Goal: Transaction & Acquisition: Purchase product/service

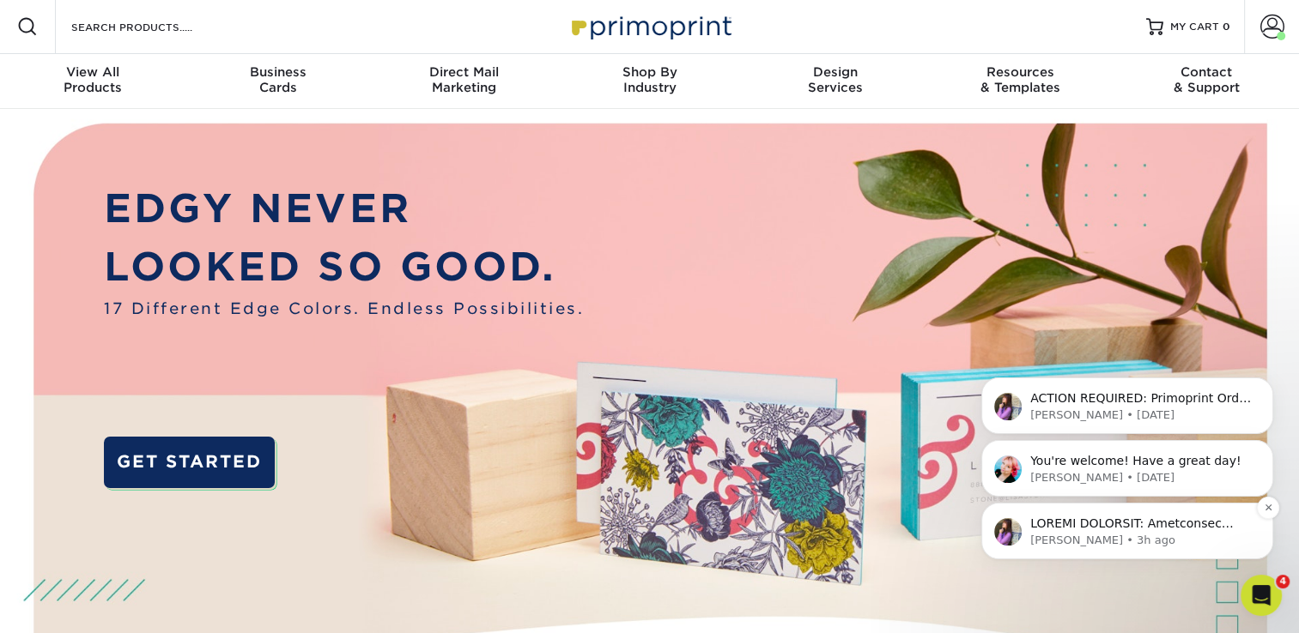
click at [1084, 541] on p "Erica • 3h ago" at bounding box center [1140, 540] width 221 height 15
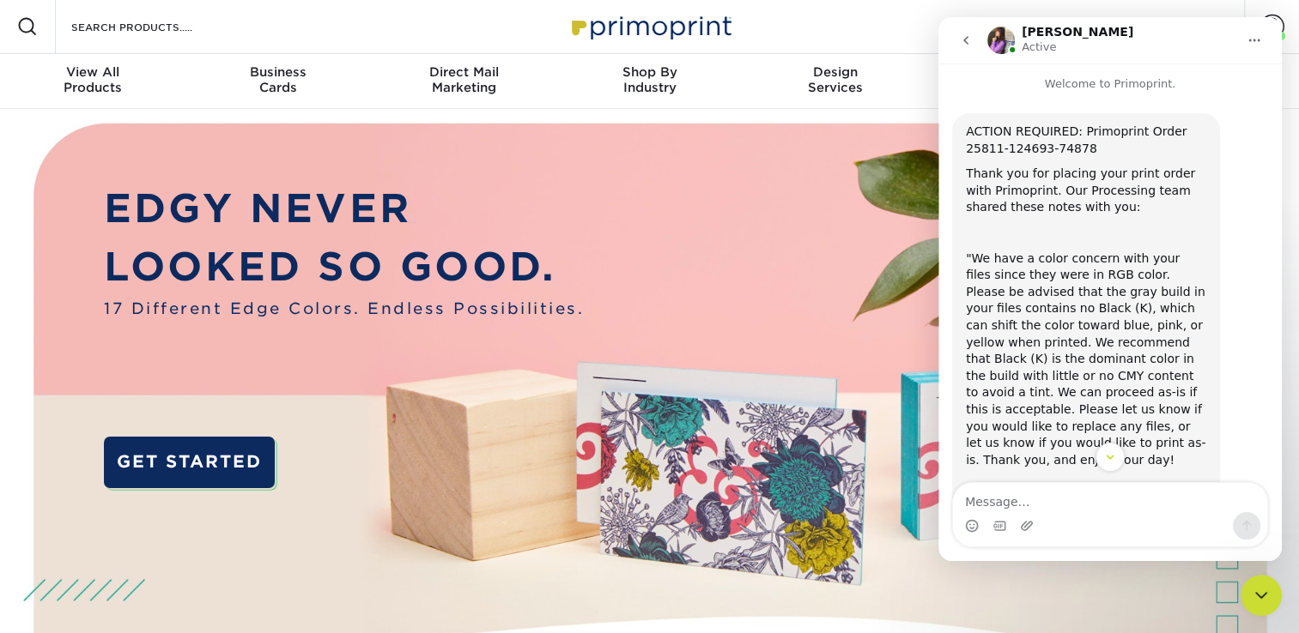
scroll to position [3, 0]
click at [1146, 344] on div ""We have a color concern with your files since they were in RGB color. Please b…" at bounding box center [1086, 359] width 240 height 219
drag, startPoint x: 1146, startPoint y: 344, endPoint x: 1139, endPoint y: 363, distance: 20.1
click at [1139, 363] on div ""We have a color concern with your files since they were in RGB color. Please b…" at bounding box center [1086, 359] width 240 height 219
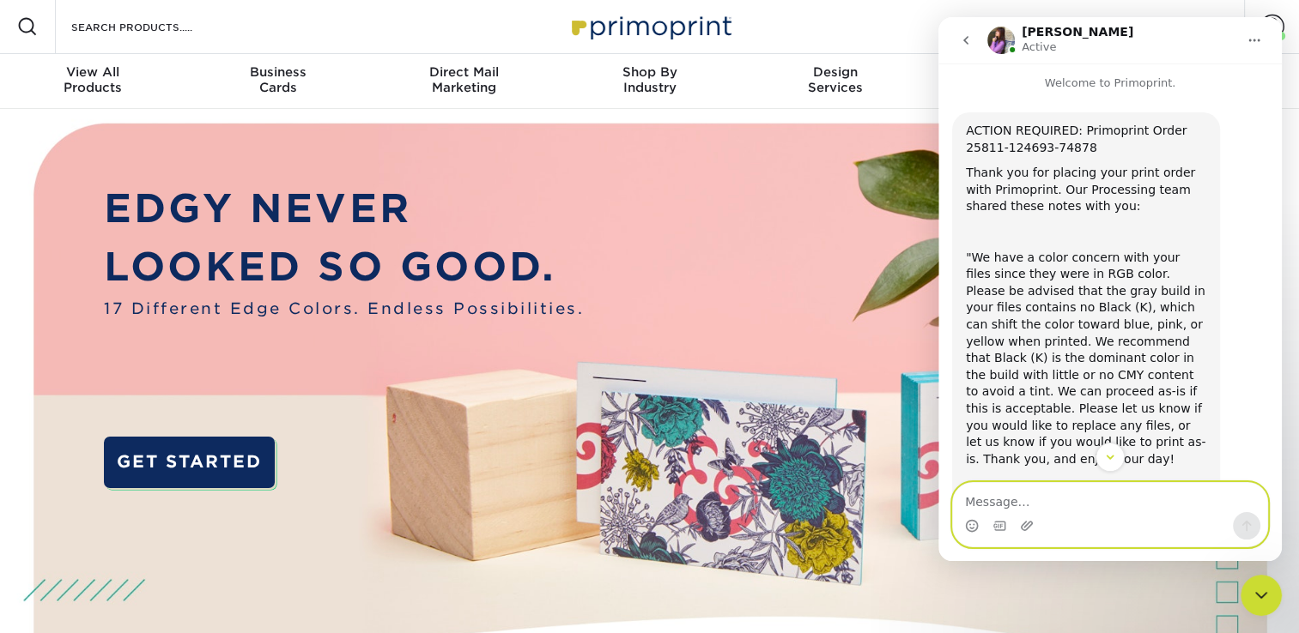
click at [1097, 494] on textarea "Message…" at bounding box center [1110, 497] width 314 height 29
type textarea "Print as is"
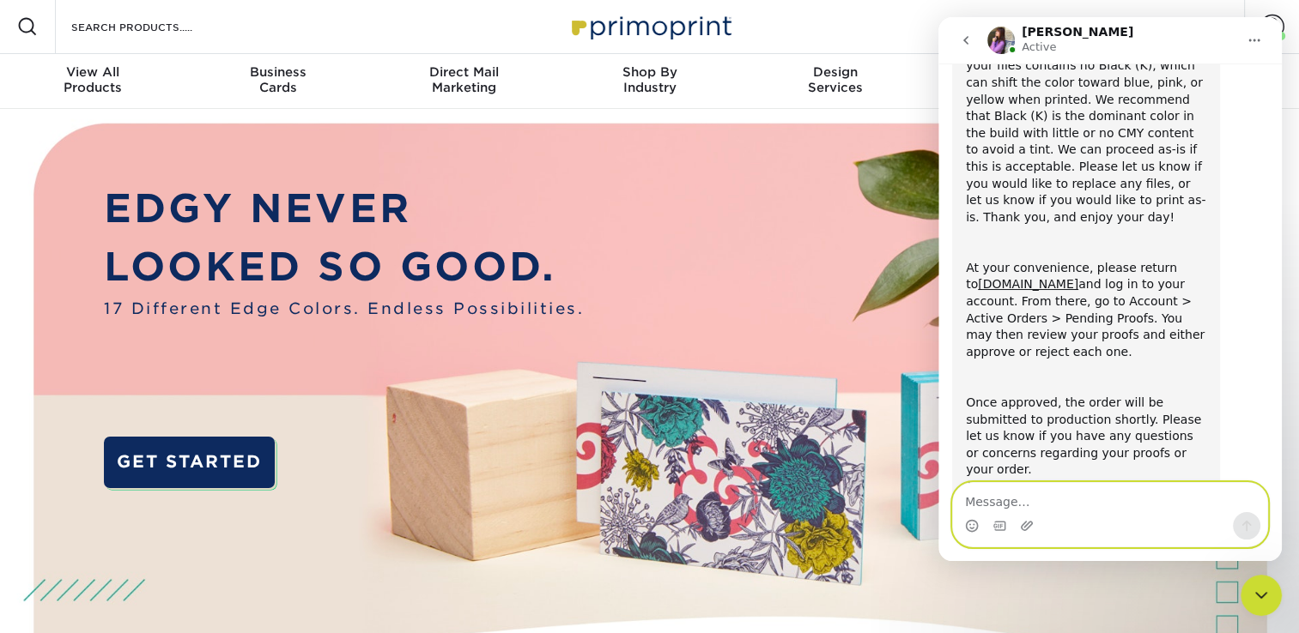
scroll to position [338, 0]
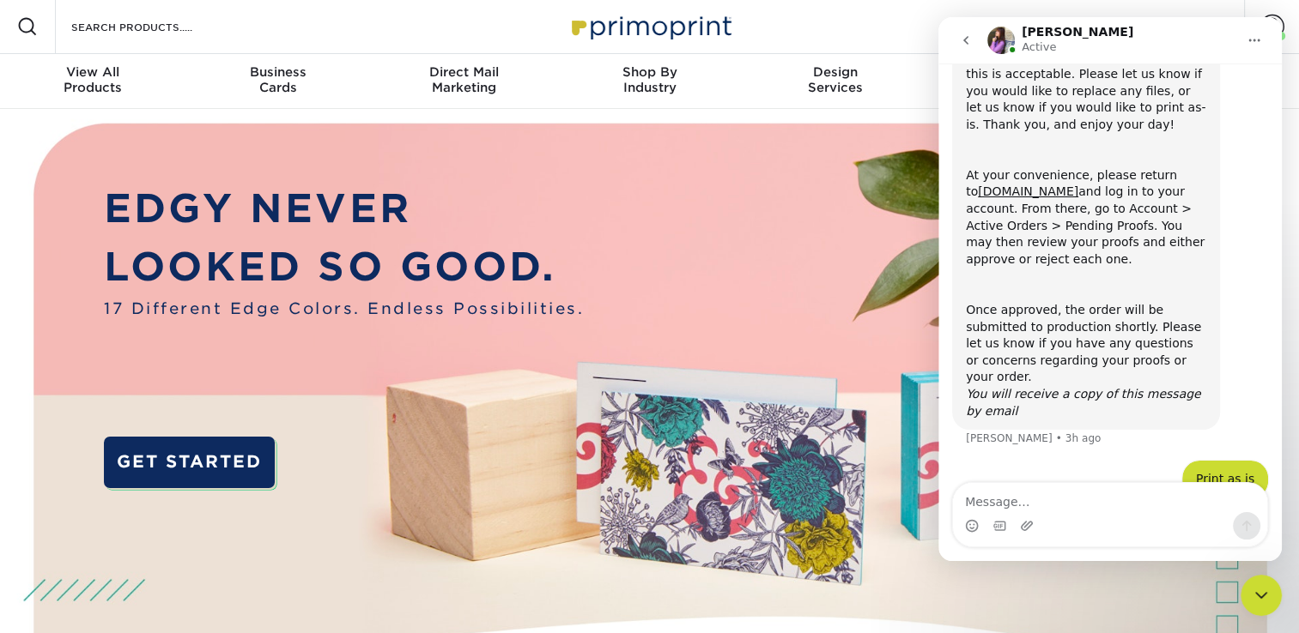
click at [962, 43] on icon "go back" at bounding box center [966, 40] width 14 height 14
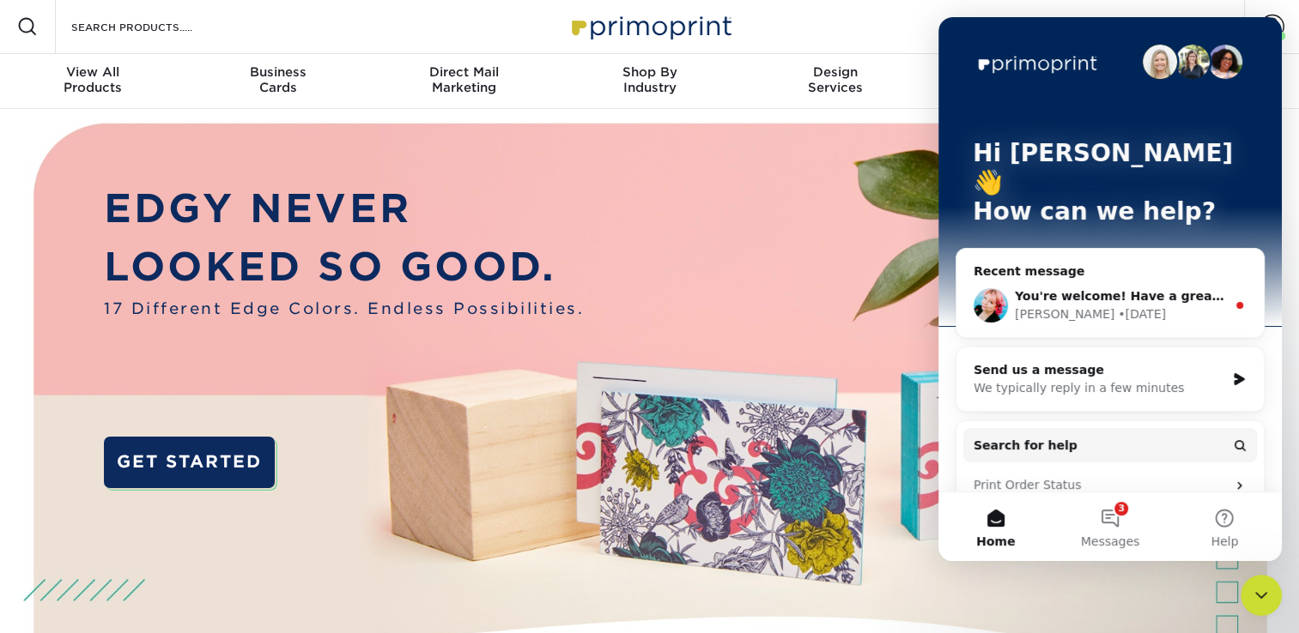
click at [1261, 587] on icon "Close Intercom Messenger" at bounding box center [1261, 595] width 21 height 21
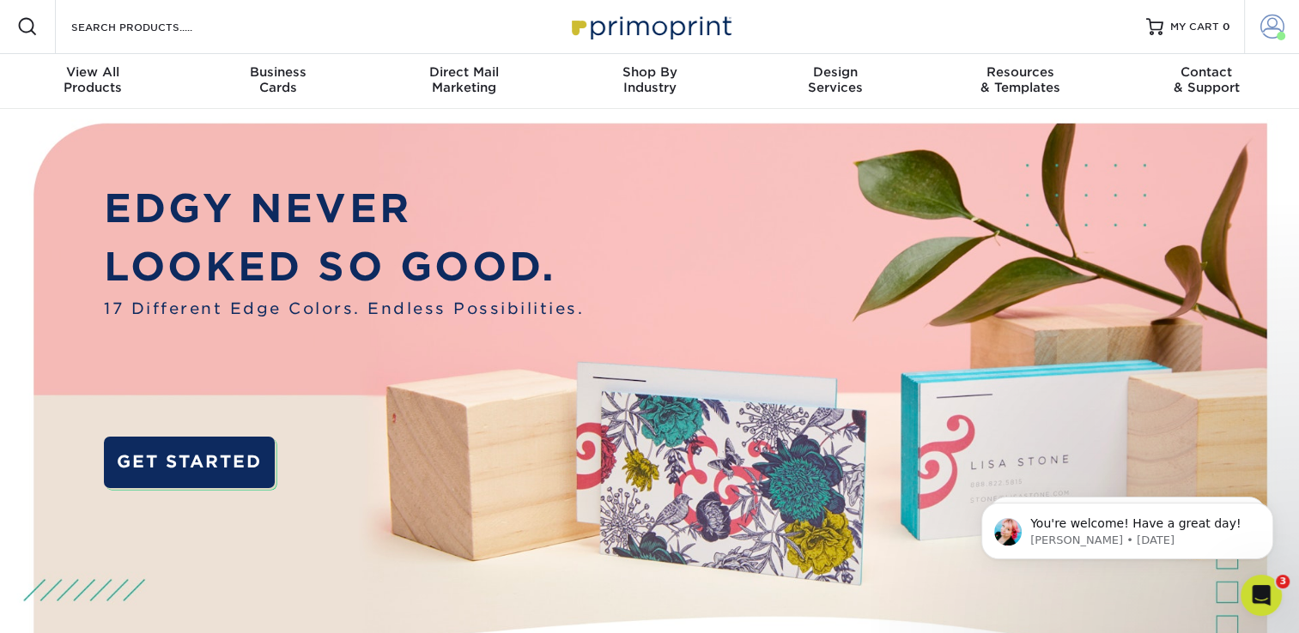
click at [1258, 32] on link "Account" at bounding box center [1271, 26] width 55 height 55
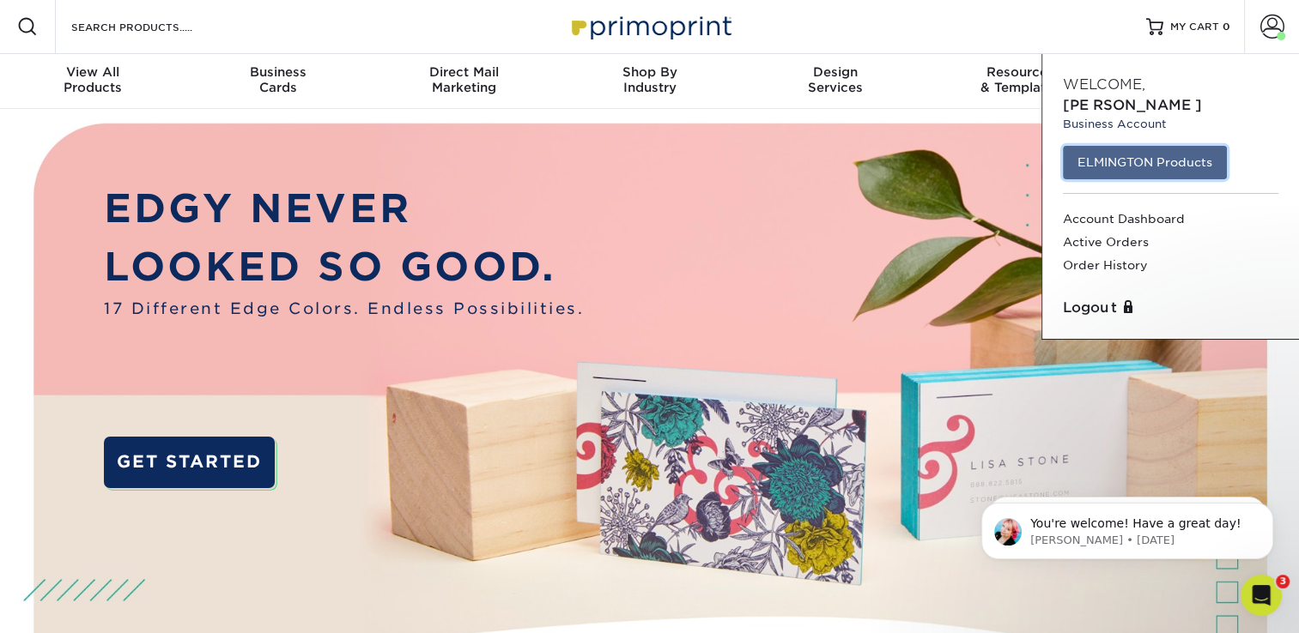
click at [1112, 146] on link "ELMINGTON Products" at bounding box center [1145, 162] width 164 height 33
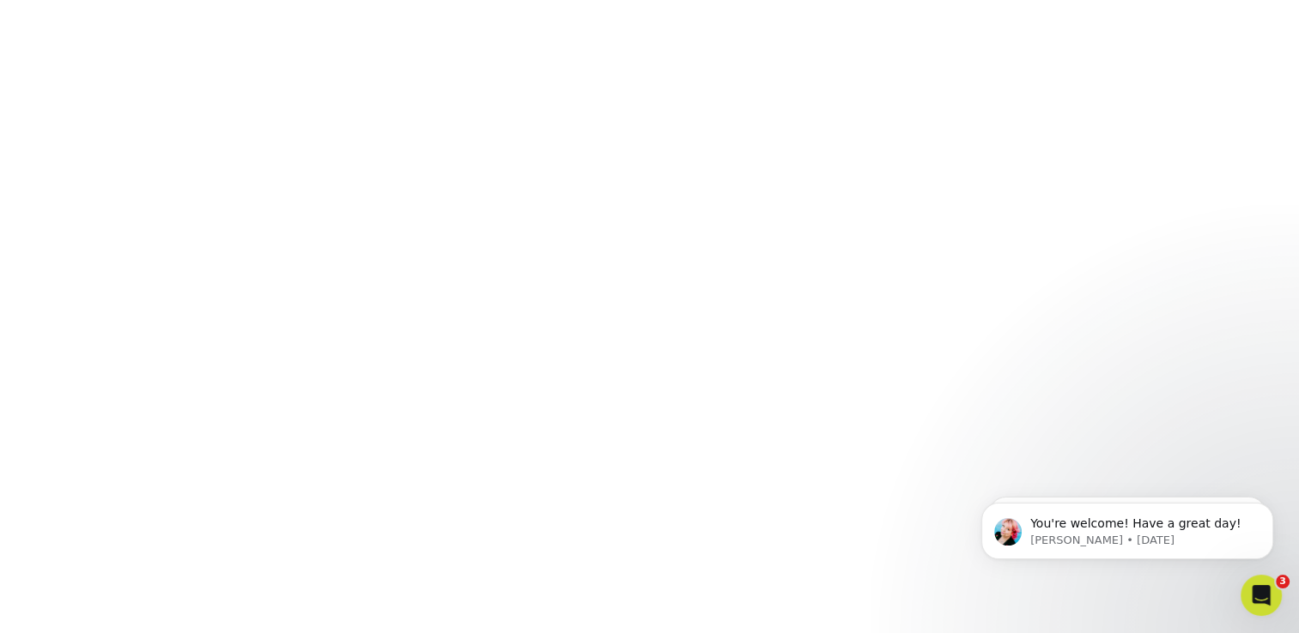
scroll to position [455, 0]
click at [1101, 476] on body "Ok great. You can approve the files for print in your Account Dashboard - Activ…" at bounding box center [1127, 527] width 330 height 106
click at [1099, 481] on body "Ok great. You can approve the files for print in your Account Dashboard - Activ…" at bounding box center [1127, 527] width 330 height 106
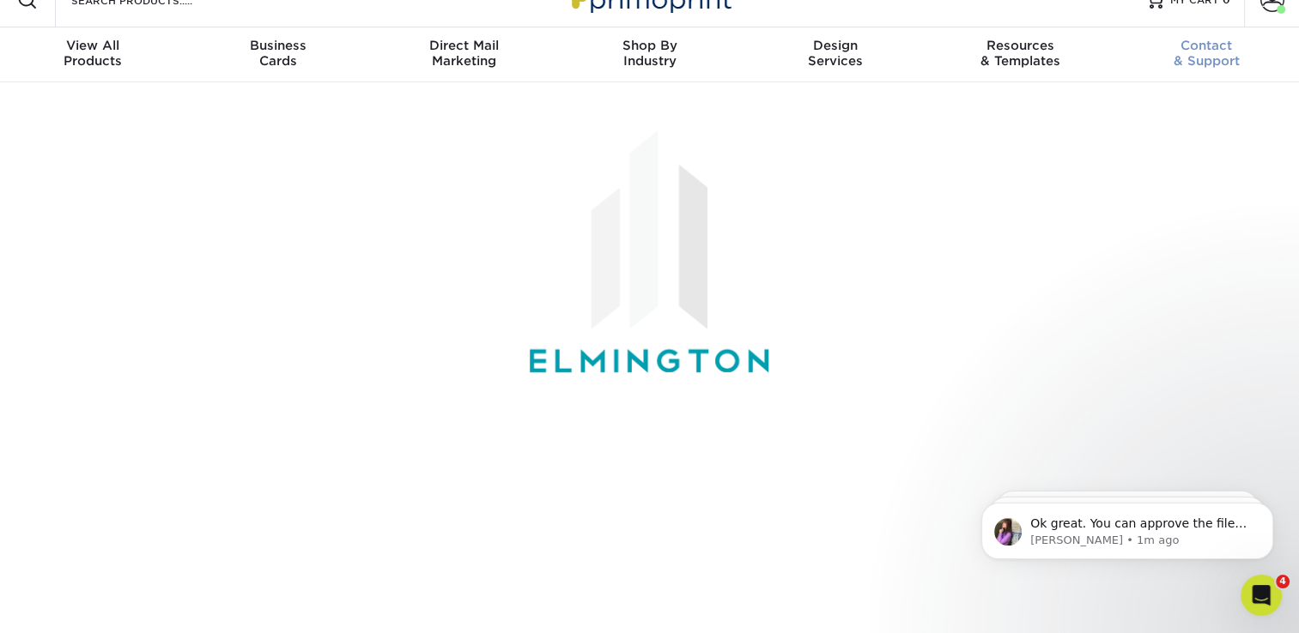
scroll to position [27, 0]
click at [1263, 12] on link "Account" at bounding box center [1271, 0] width 55 height 55
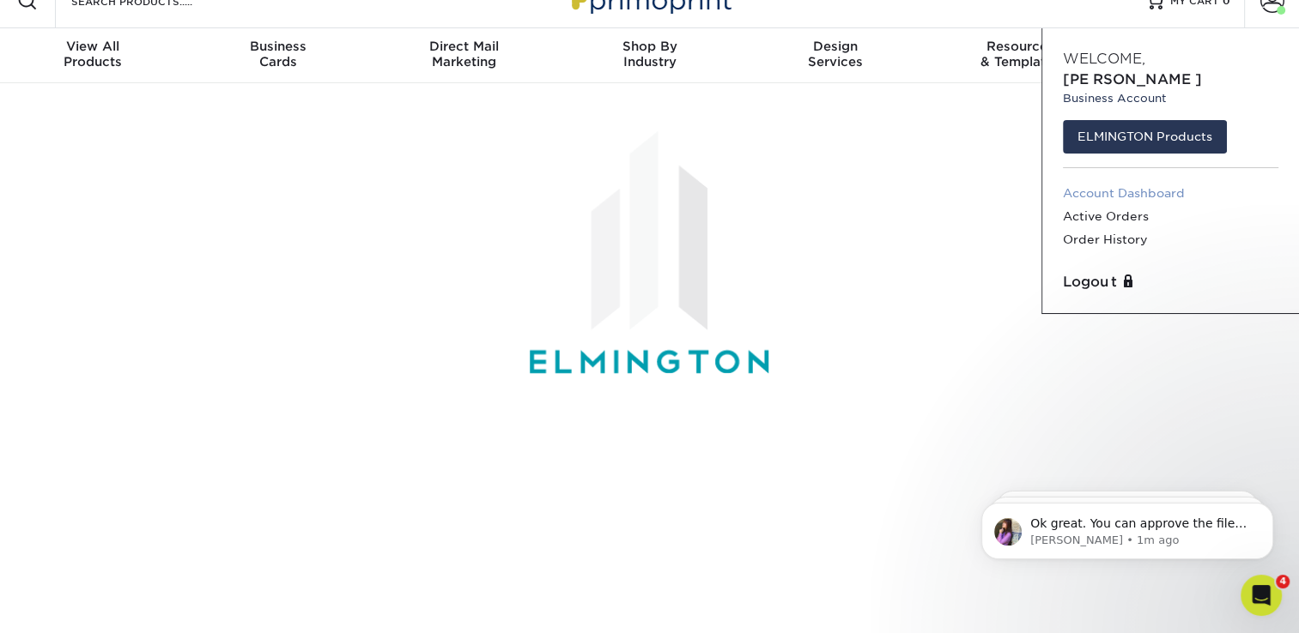
click at [1113, 182] on link "Account Dashboard" at bounding box center [1170, 193] width 215 height 23
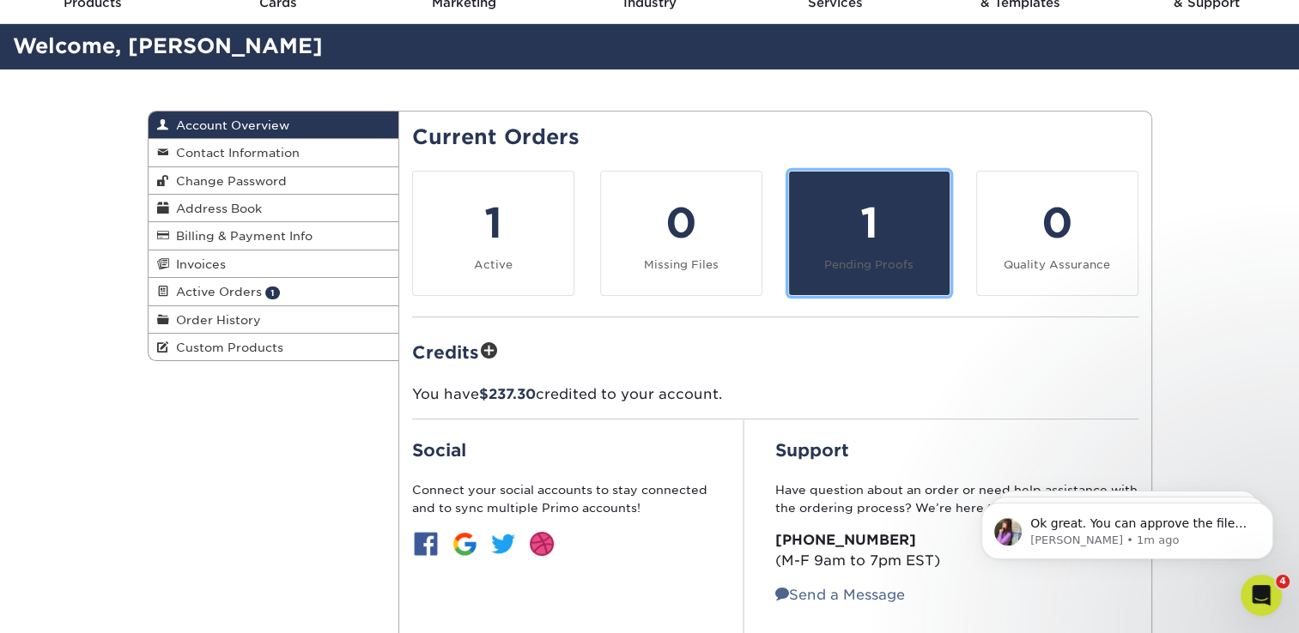
click at [858, 252] on div "1" at bounding box center [869, 223] width 140 height 62
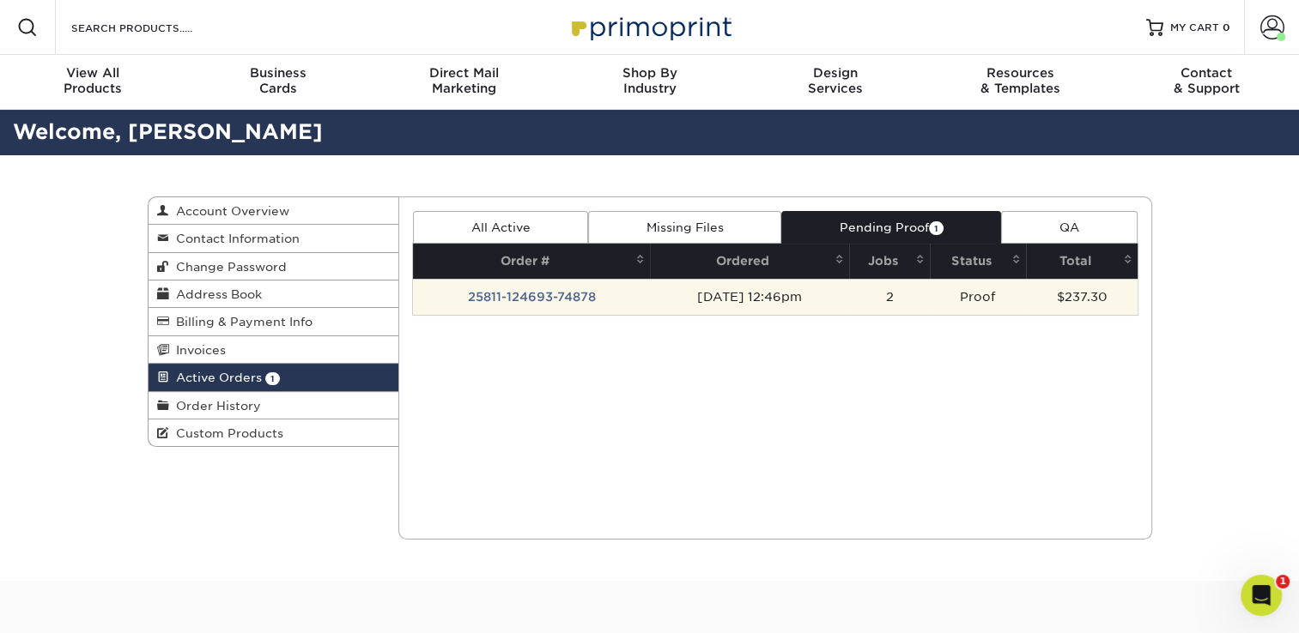
click at [988, 301] on td "Proof" at bounding box center [978, 297] width 97 height 36
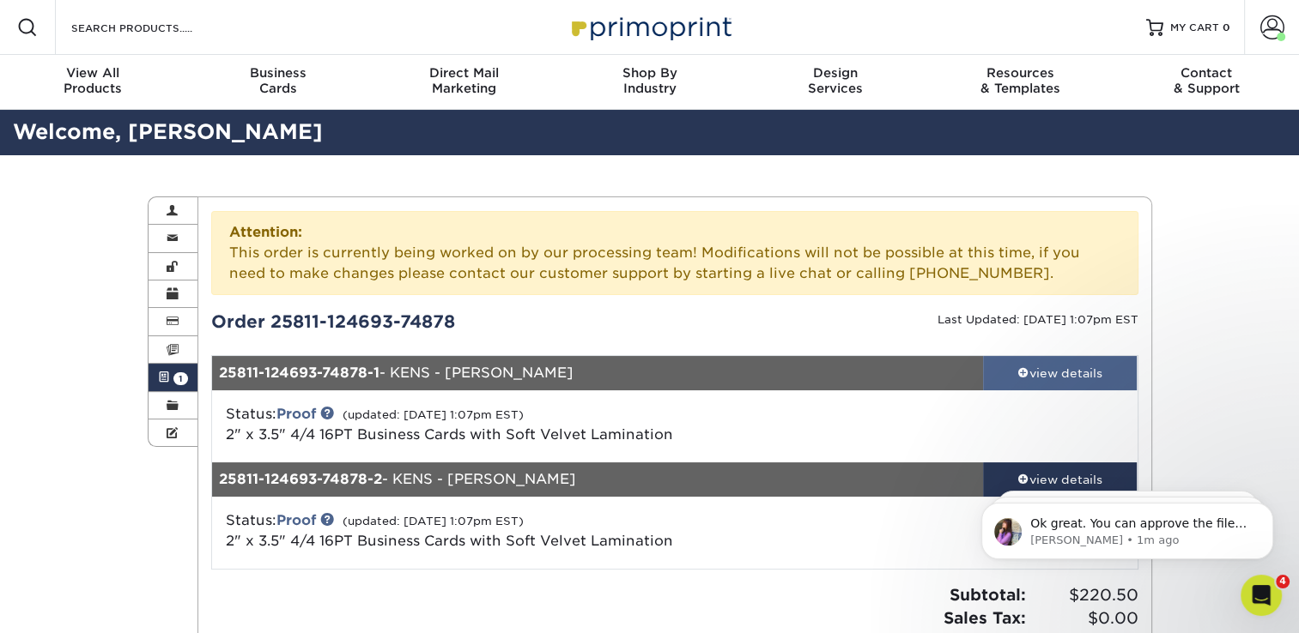
click at [1030, 373] on div "view details" at bounding box center [1060, 373] width 154 height 17
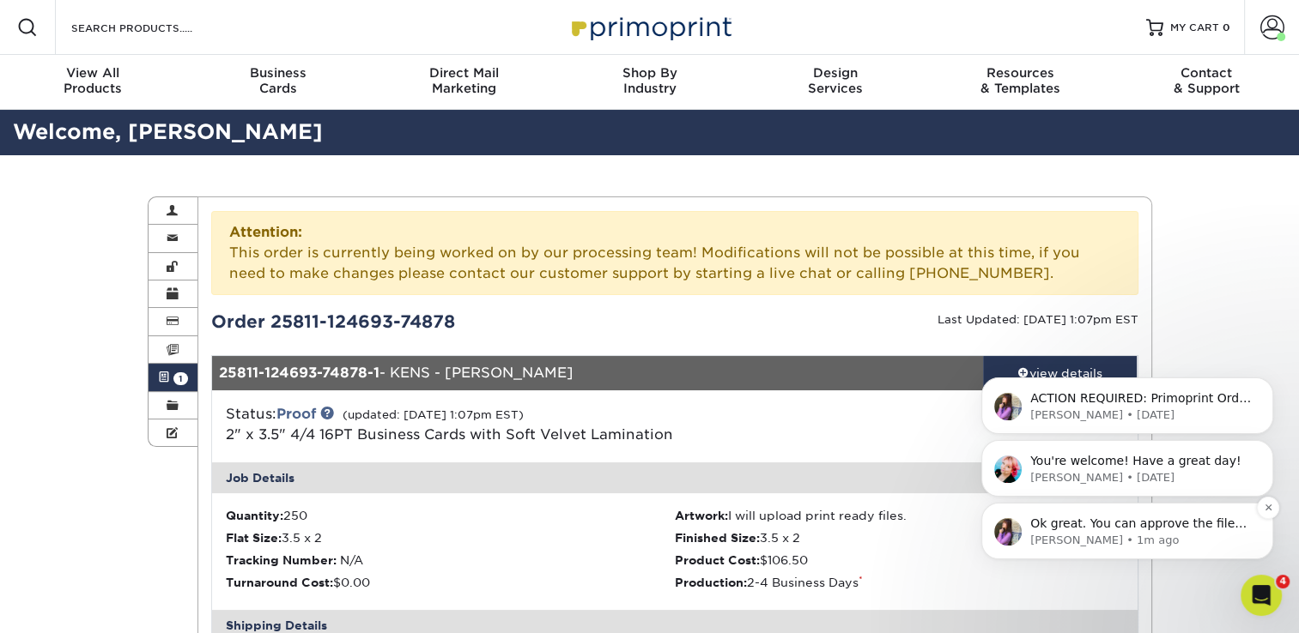
click at [1033, 535] on p "Erica • 1m ago" at bounding box center [1140, 540] width 221 height 15
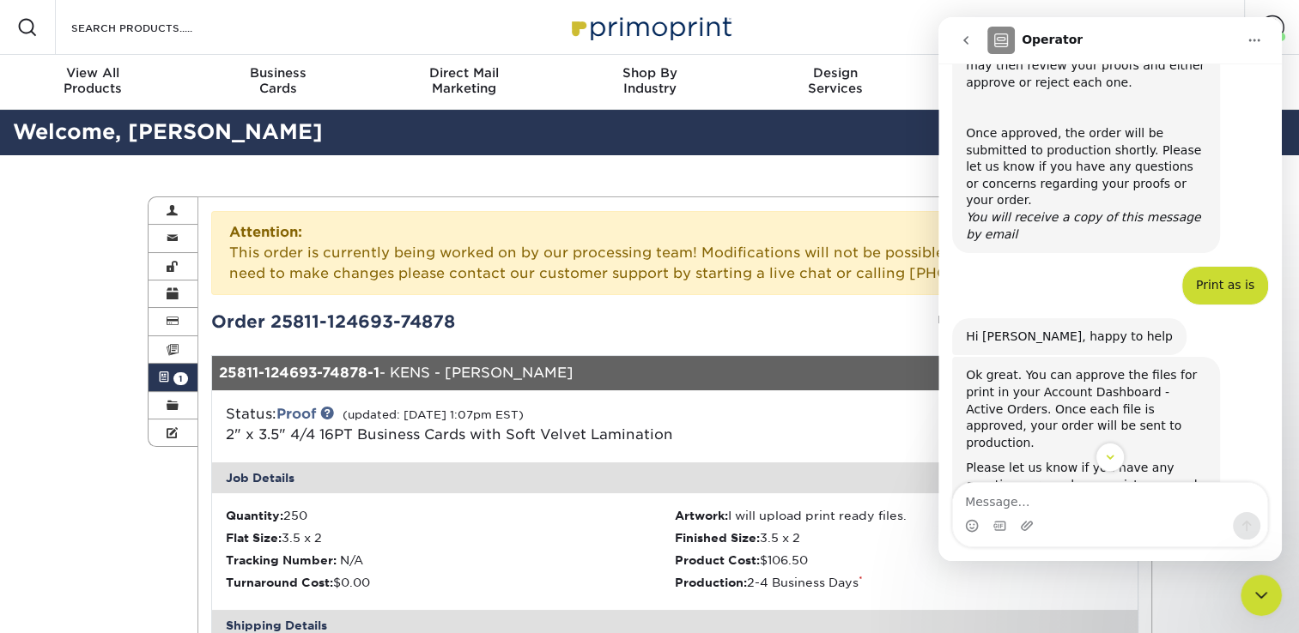
scroll to position [537, 0]
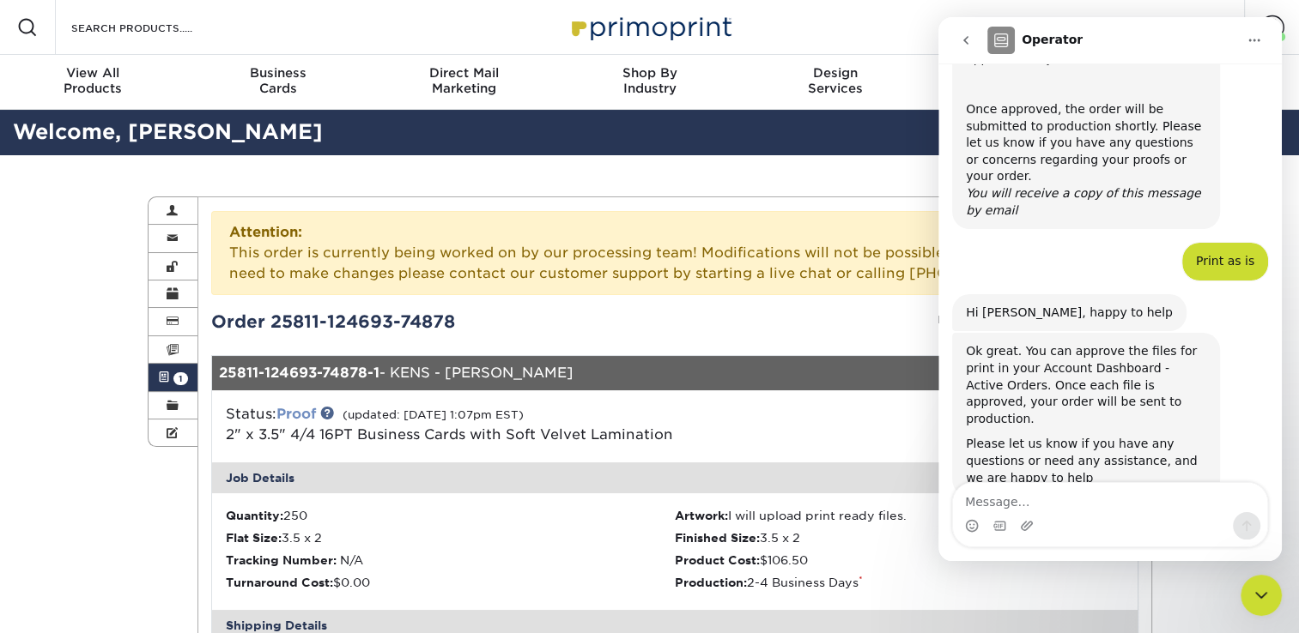
click at [308, 412] on link "Proof" at bounding box center [295, 414] width 39 height 16
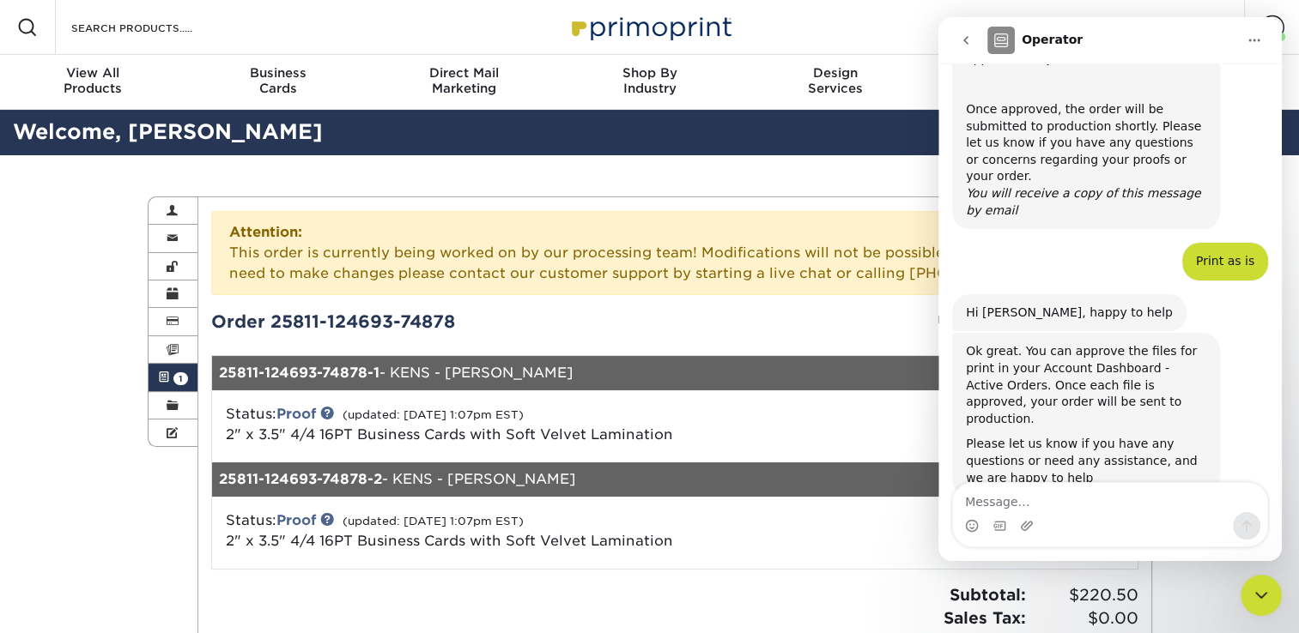
click at [192, 391] on link "Active Orders 1" at bounding box center [173, 377] width 50 height 27
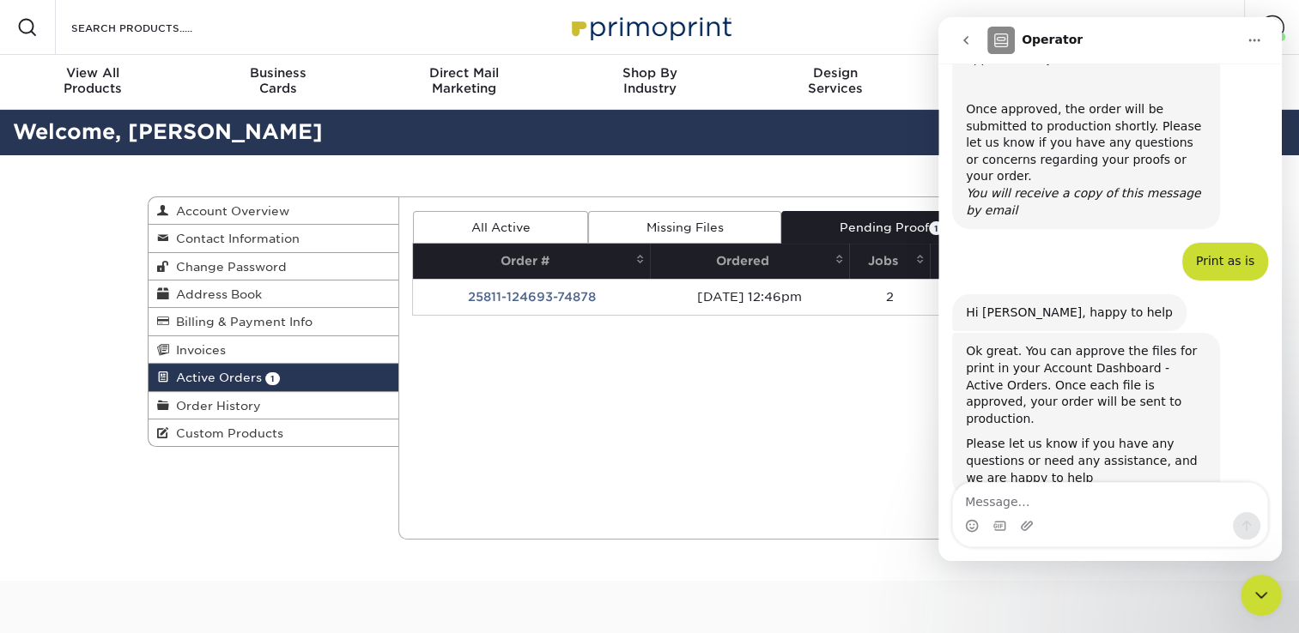
click at [225, 385] on span "Active Orders" at bounding box center [215, 378] width 93 height 14
click at [508, 221] on link "All Active" at bounding box center [500, 227] width 175 height 33
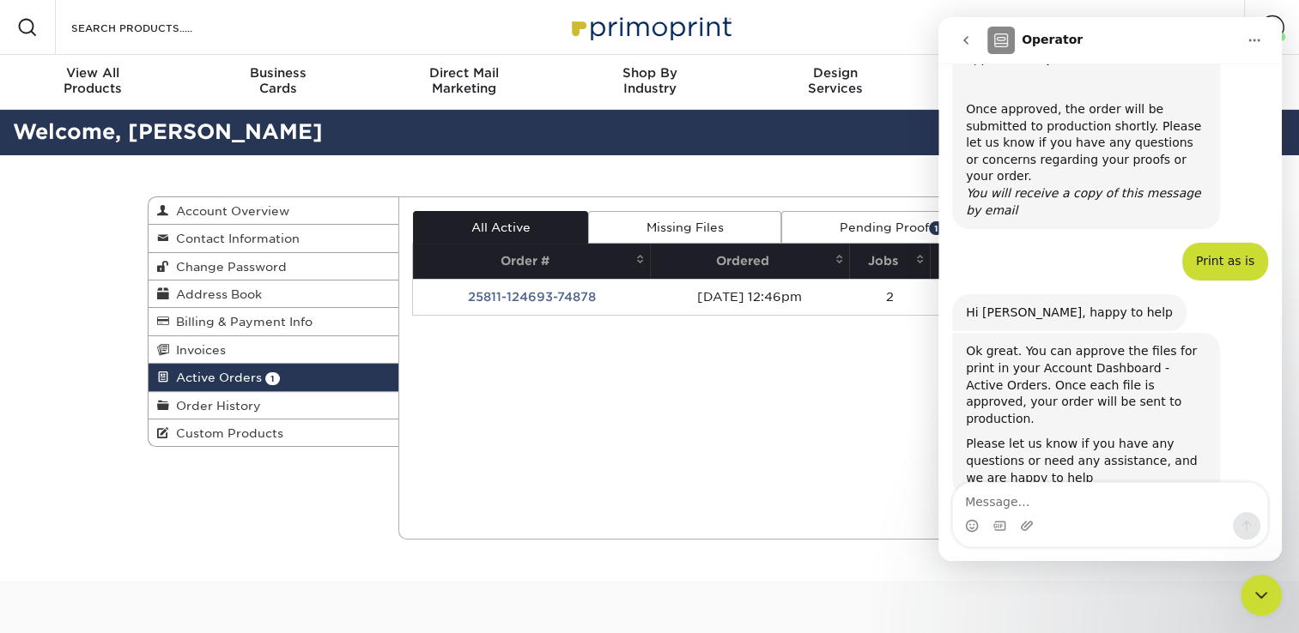
click at [522, 373] on div "Current Orders 1 Active 0 Missing Files" at bounding box center [775, 368] width 754 height 343
click at [1257, 607] on div "Close Intercom Messenger" at bounding box center [1260, 595] width 41 height 41
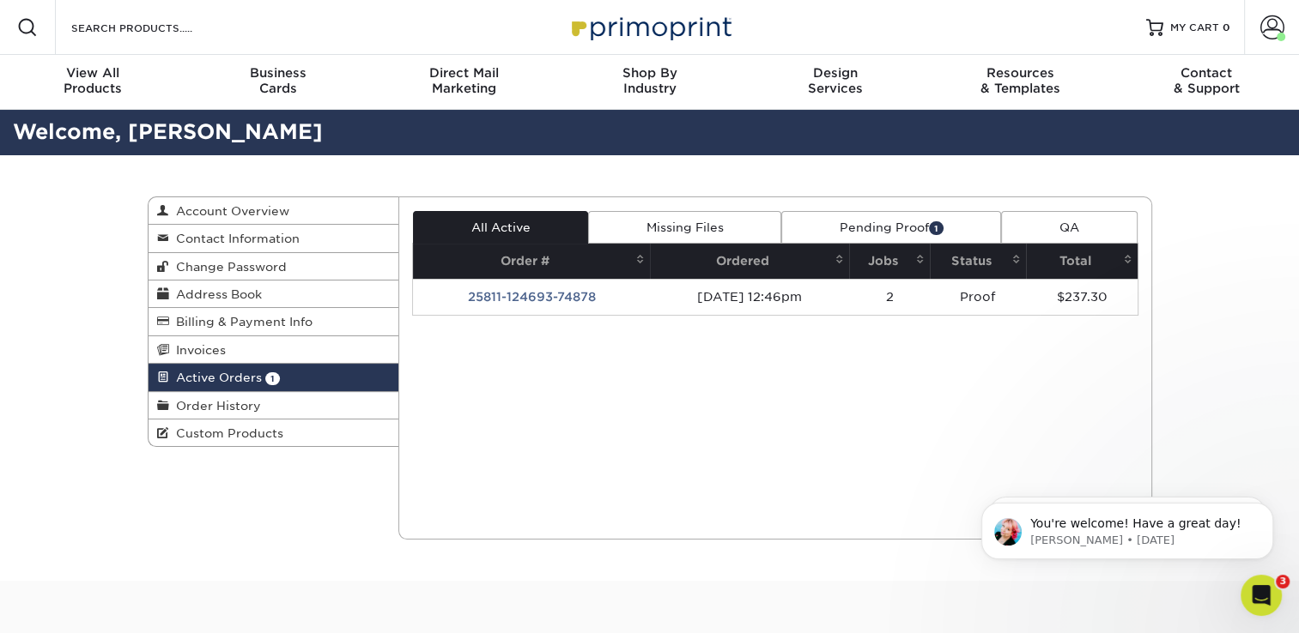
scroll to position [0, 0]
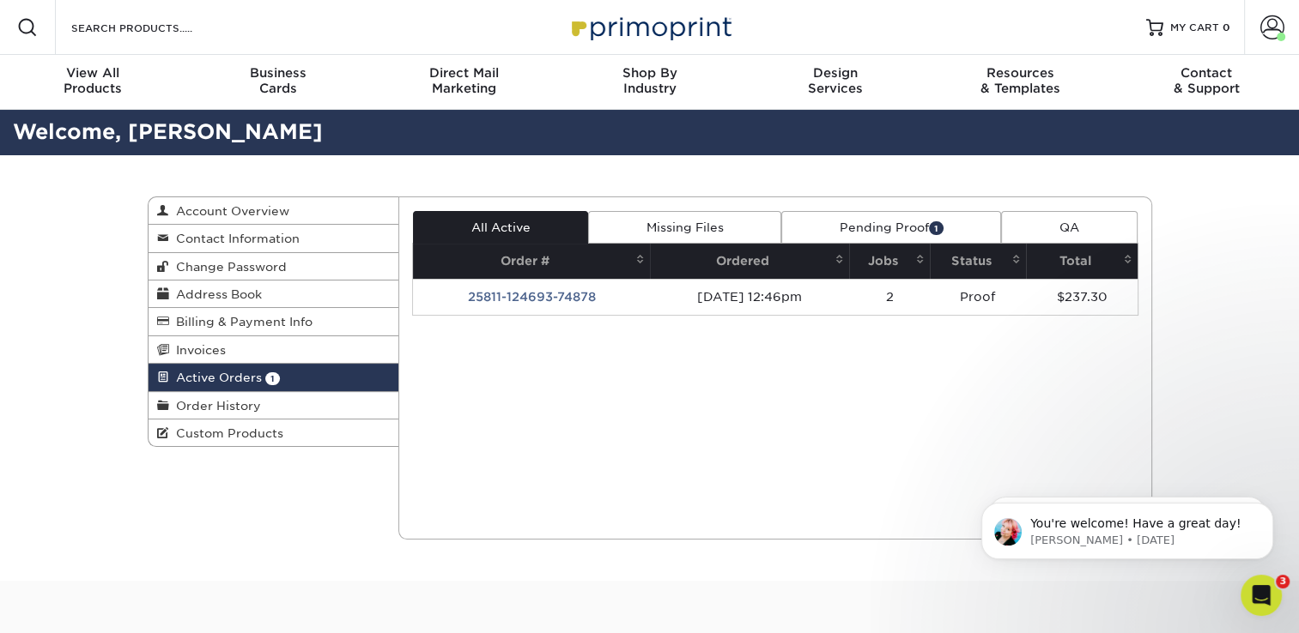
click at [893, 227] on link "Pending Proof 1" at bounding box center [891, 227] width 220 height 33
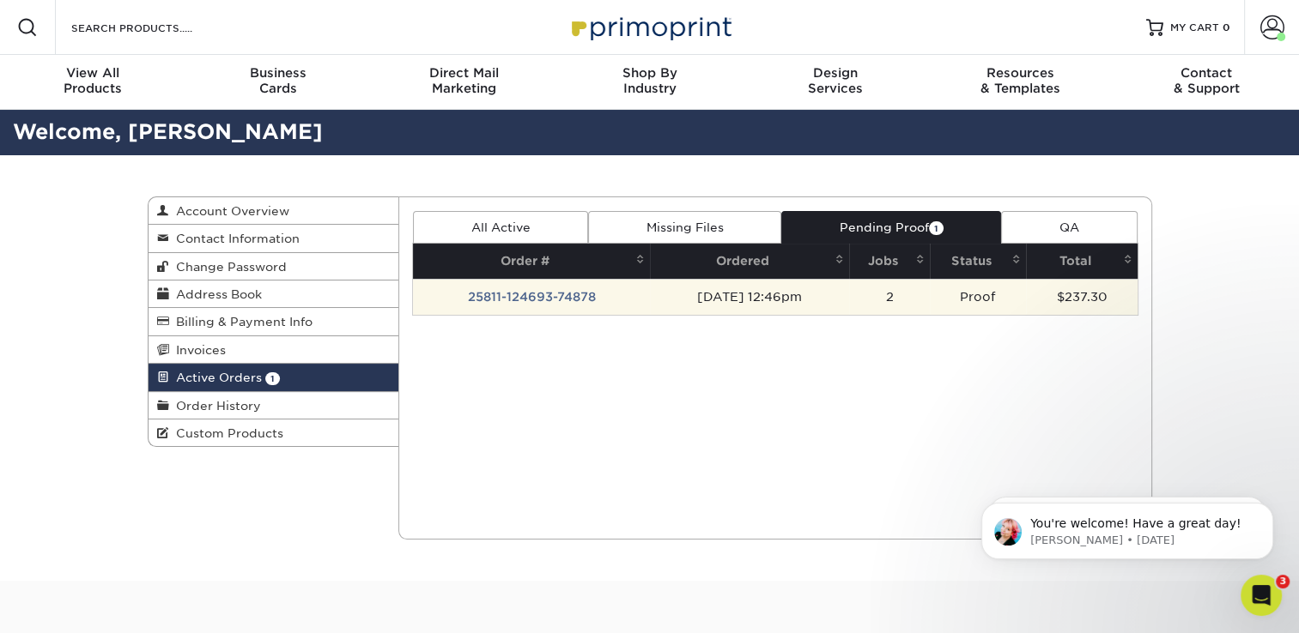
click at [849, 283] on td "08/11/2025 12:46pm" at bounding box center [749, 297] width 199 height 36
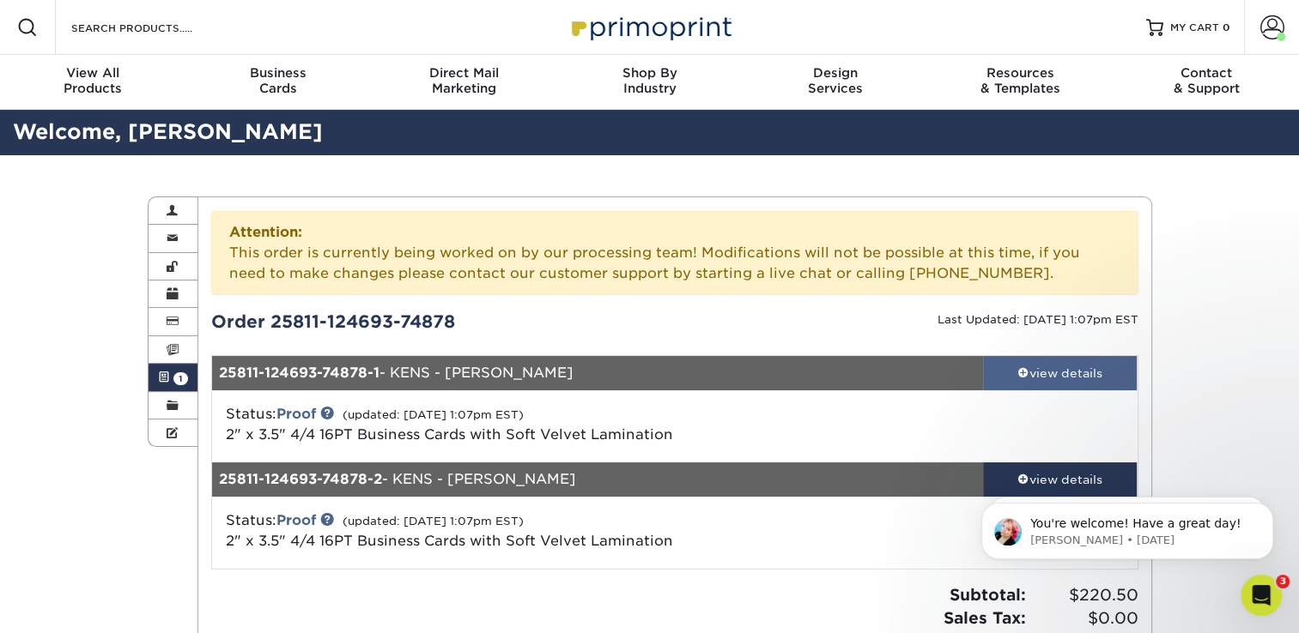
click at [1071, 387] on link "view details" at bounding box center [1060, 373] width 154 height 34
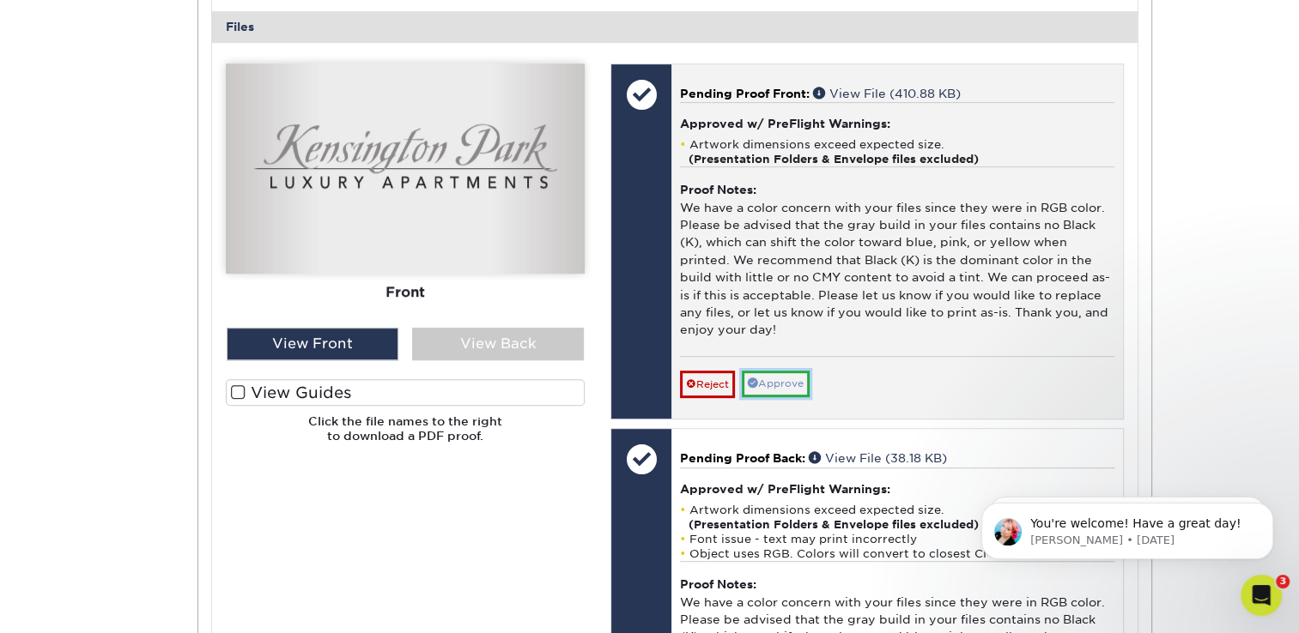
click at [791, 380] on link "Approve" at bounding box center [776, 384] width 68 height 27
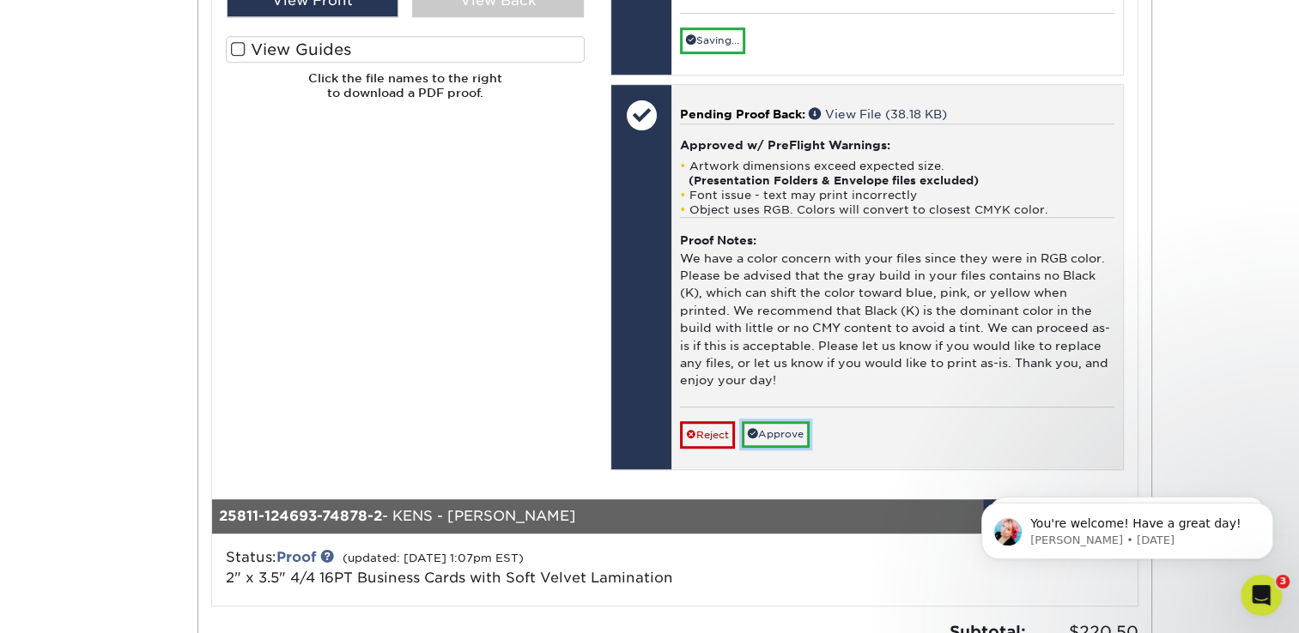
click at [760, 441] on link "Approve" at bounding box center [776, 434] width 68 height 27
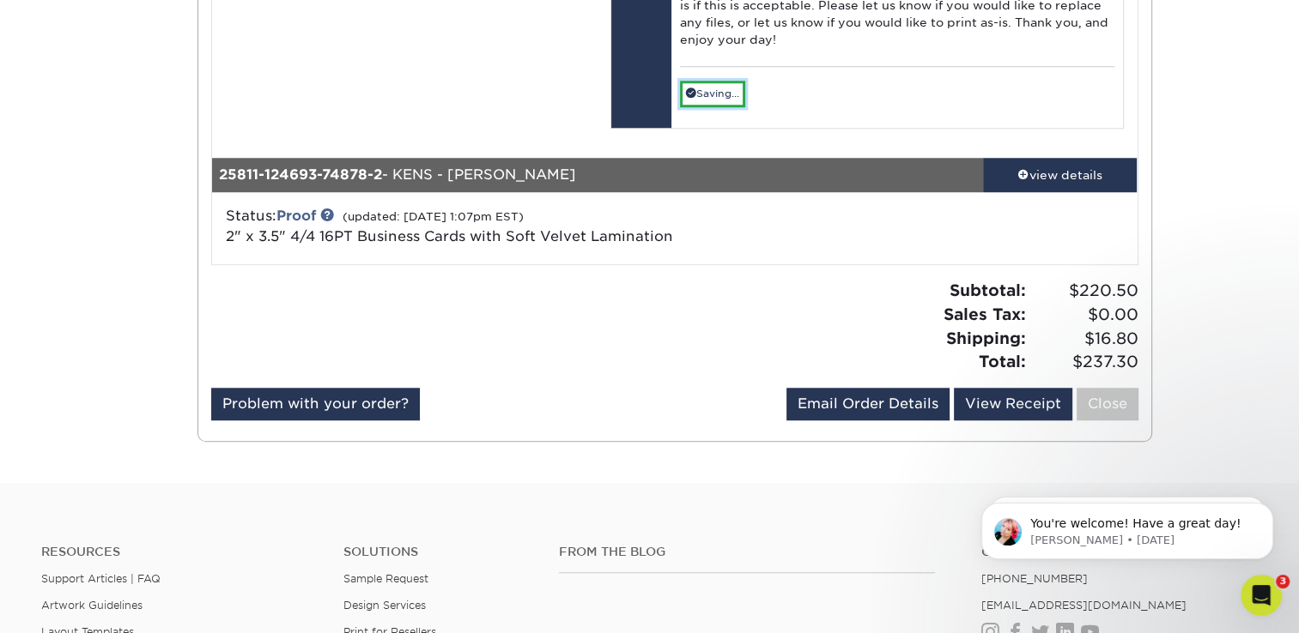
scroll to position [1457, 0]
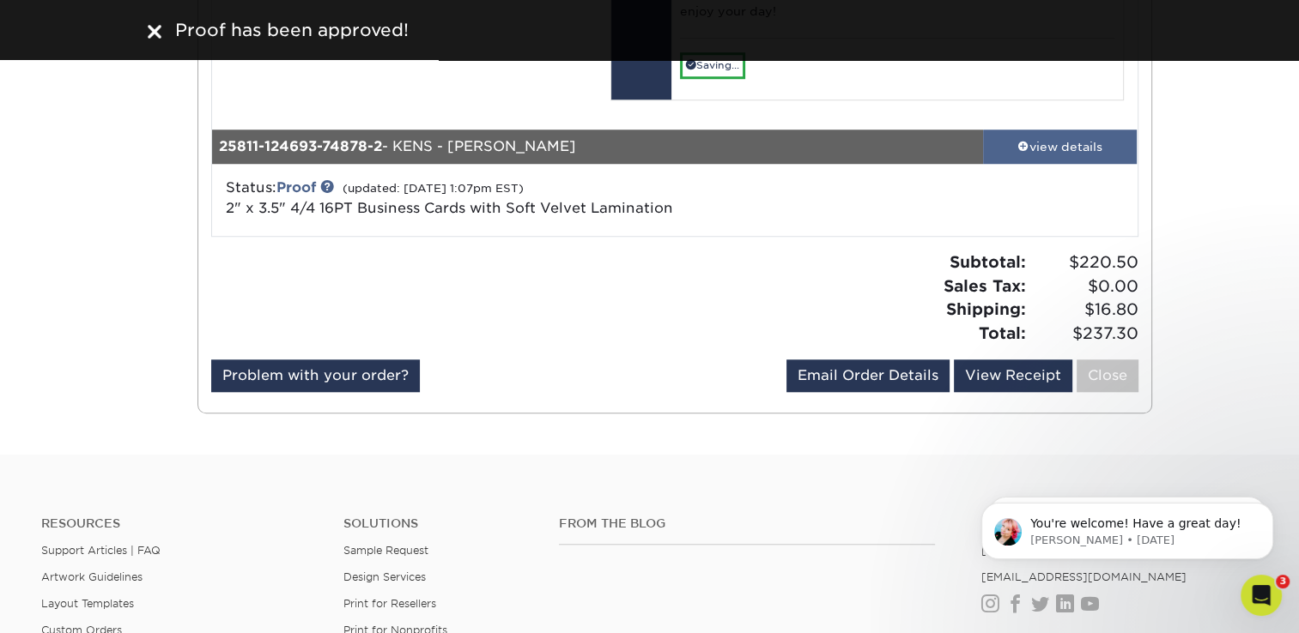
click at [1083, 149] on div "view details" at bounding box center [1060, 146] width 154 height 17
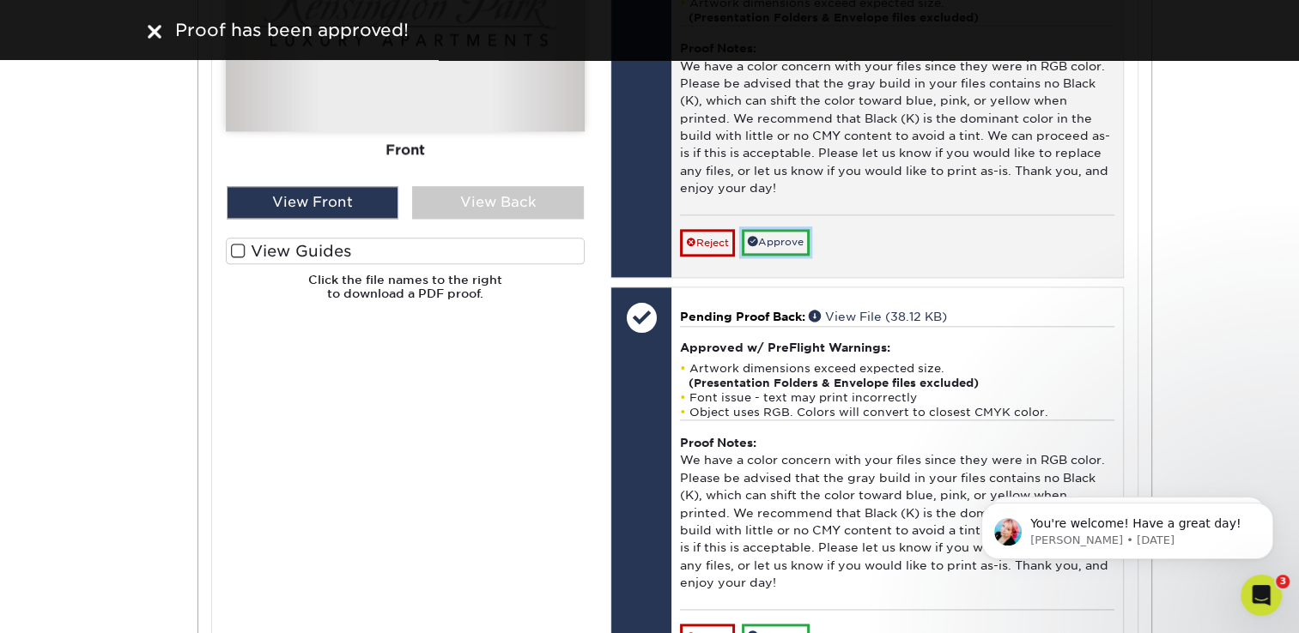
click at [766, 240] on link "Approve" at bounding box center [776, 242] width 68 height 27
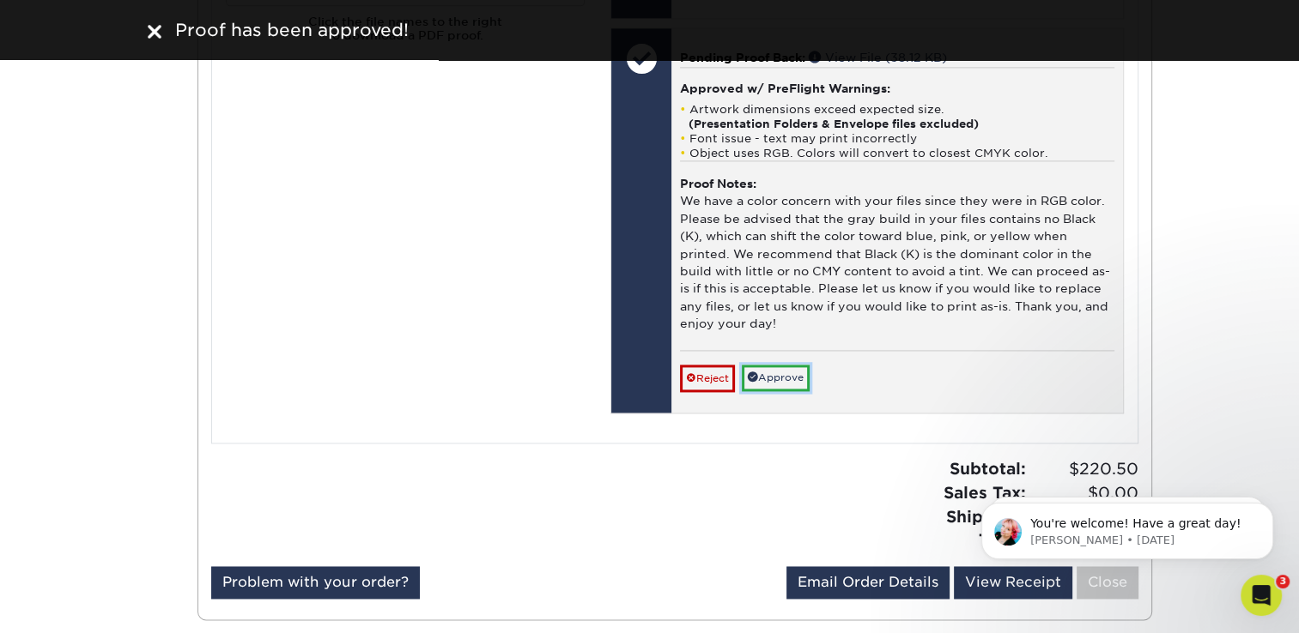
click at [780, 373] on link "Approve" at bounding box center [776, 378] width 68 height 27
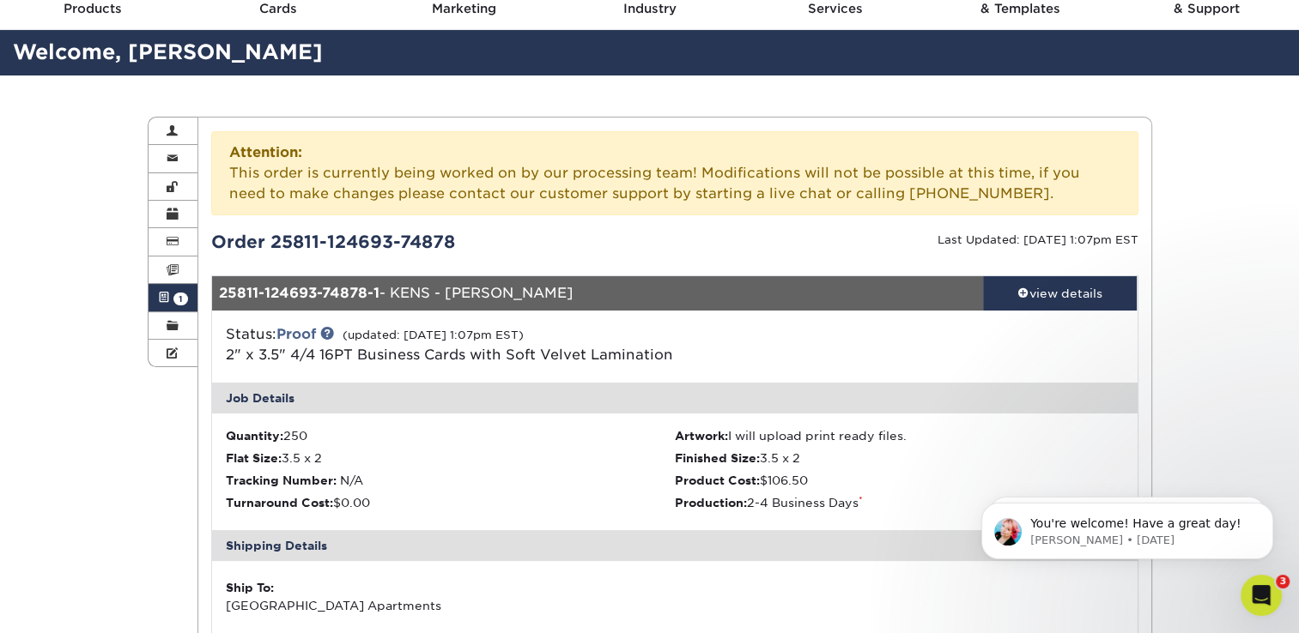
scroll to position [0, 0]
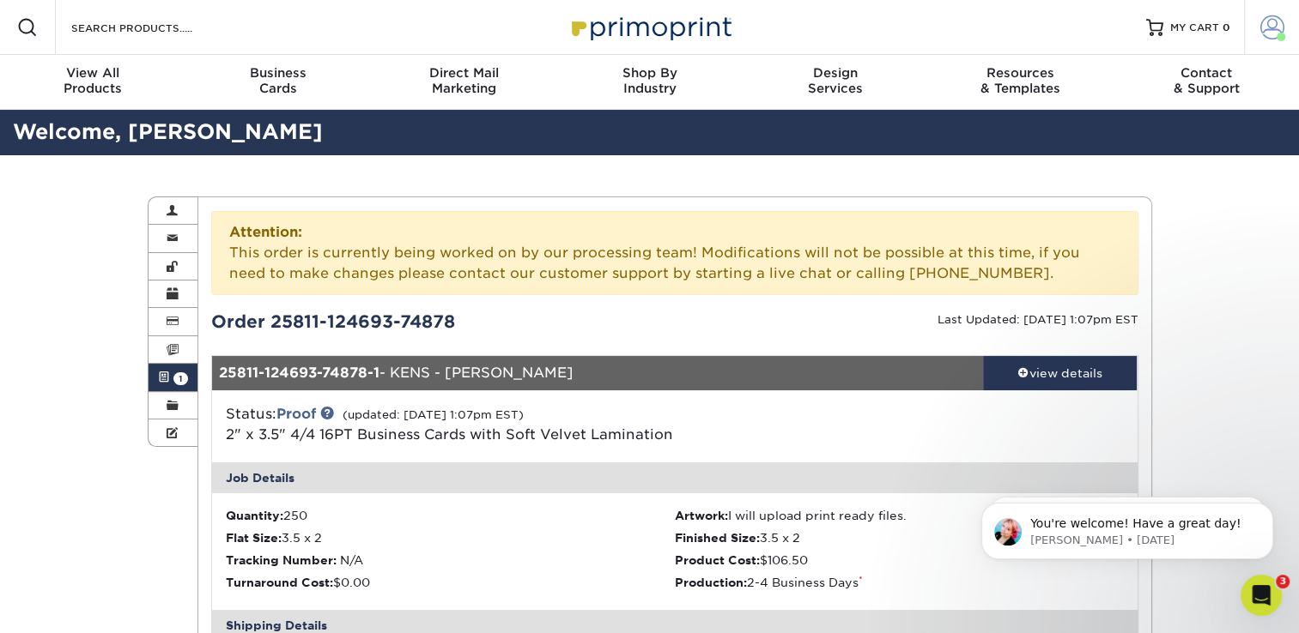
click at [1270, 39] on span at bounding box center [1272, 27] width 24 height 24
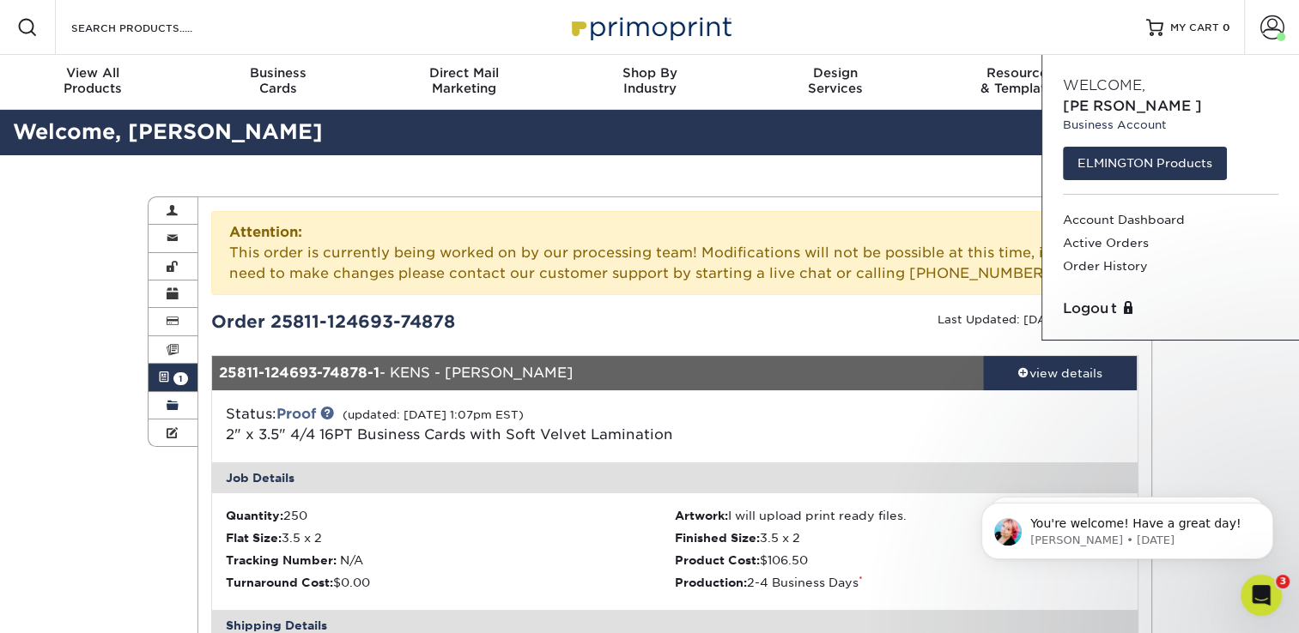
click at [180, 409] on link "Order History" at bounding box center [173, 405] width 50 height 27
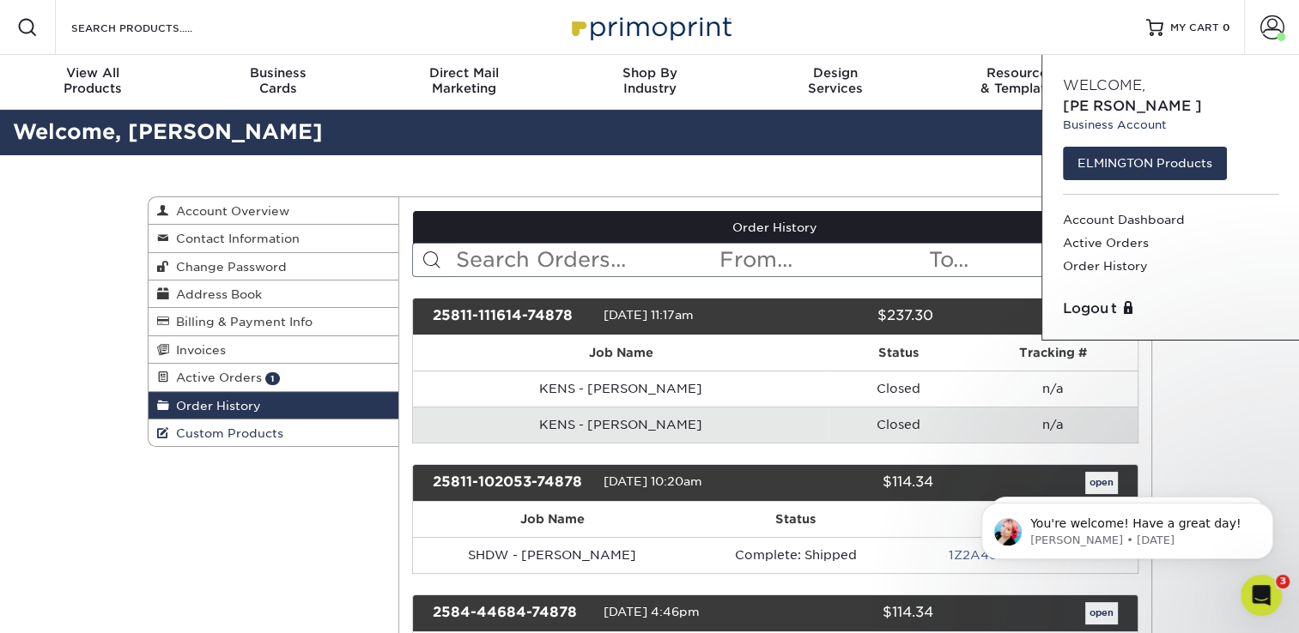
click at [300, 446] on link "Custom Products" at bounding box center [273, 433] width 251 height 27
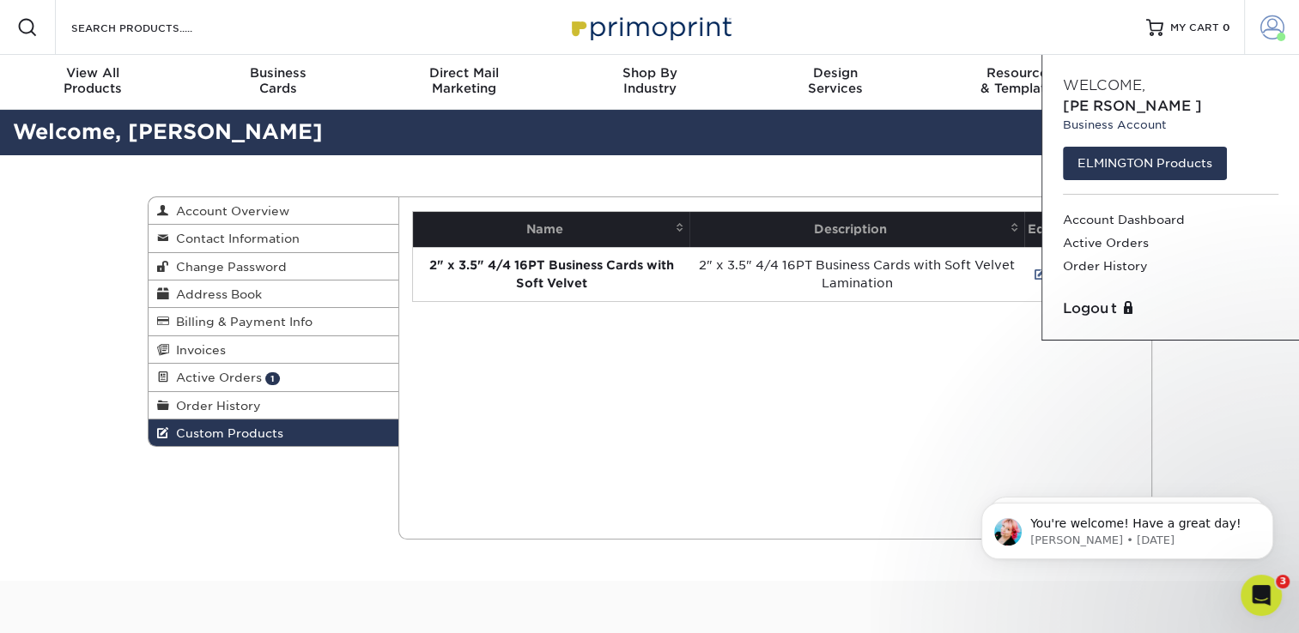
click at [1277, 42] on link "Account" at bounding box center [1271, 27] width 55 height 55
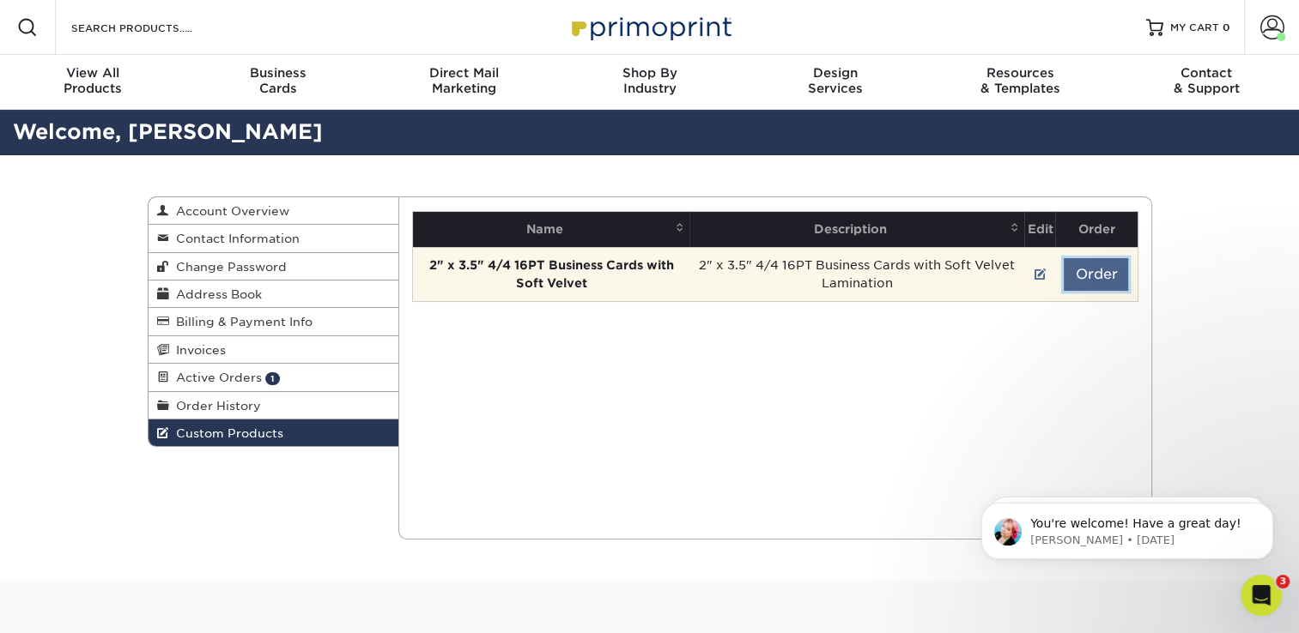
click at [1093, 279] on button "Order" at bounding box center [1095, 274] width 64 height 33
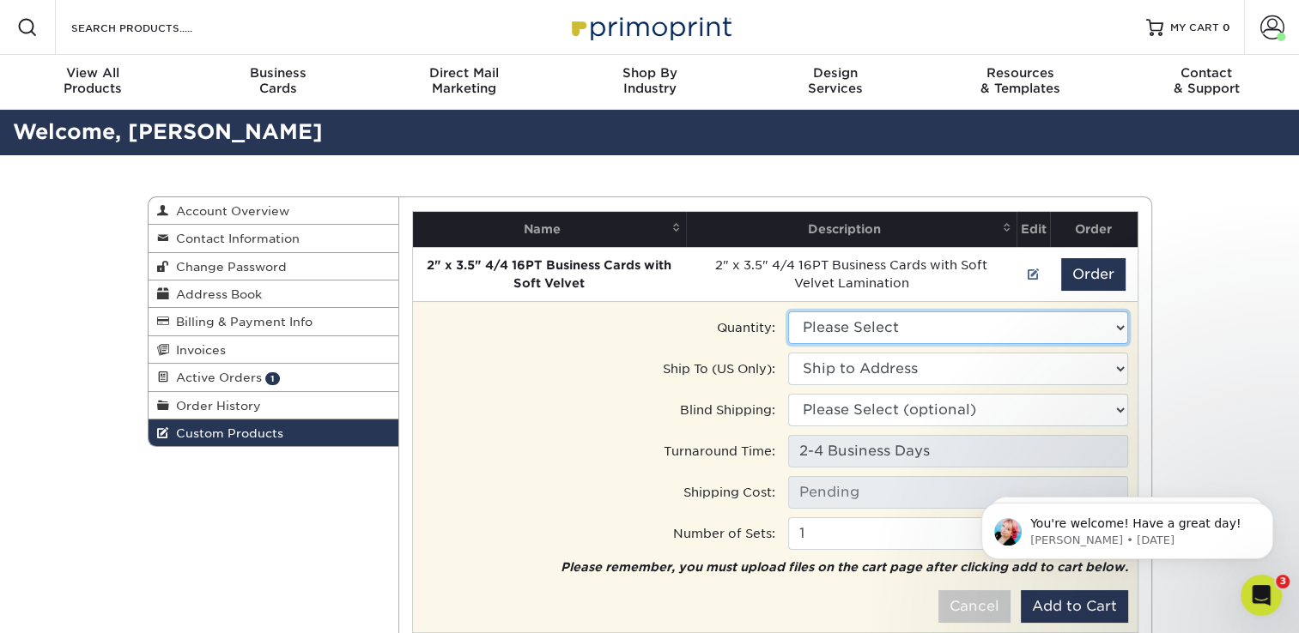
click at [848, 324] on select "Please Select 100 - $89.00 250 - $106.50 500 - $114.00" at bounding box center [958, 328] width 340 height 33
select select "1"
click at [788, 312] on select "Please Select 100 - $89.00 250 - $106.50 500 - $114.00" at bounding box center [958, 328] width 340 height 33
type input "Ground: $7.84"
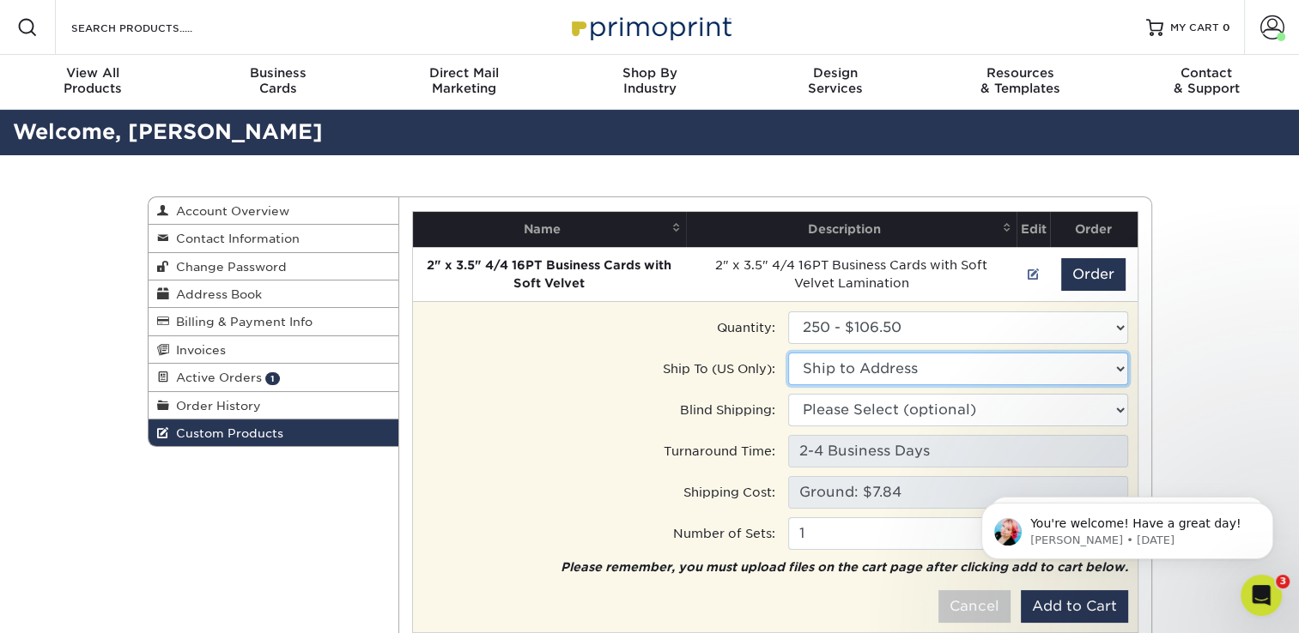
click at [837, 367] on select "Ship to Address • 4336 Lakeshore Lane, , Chattanooga, TN Ivy Point Cinco Ranch …" at bounding box center [958, 369] width 340 height 33
select select "281126"
click at [788, 353] on select "Ship to Address • 4336 Lakeshore Lane, , Chattanooga, TN Ivy Point Cinco Ranch …" at bounding box center [958, 369] width 340 height 33
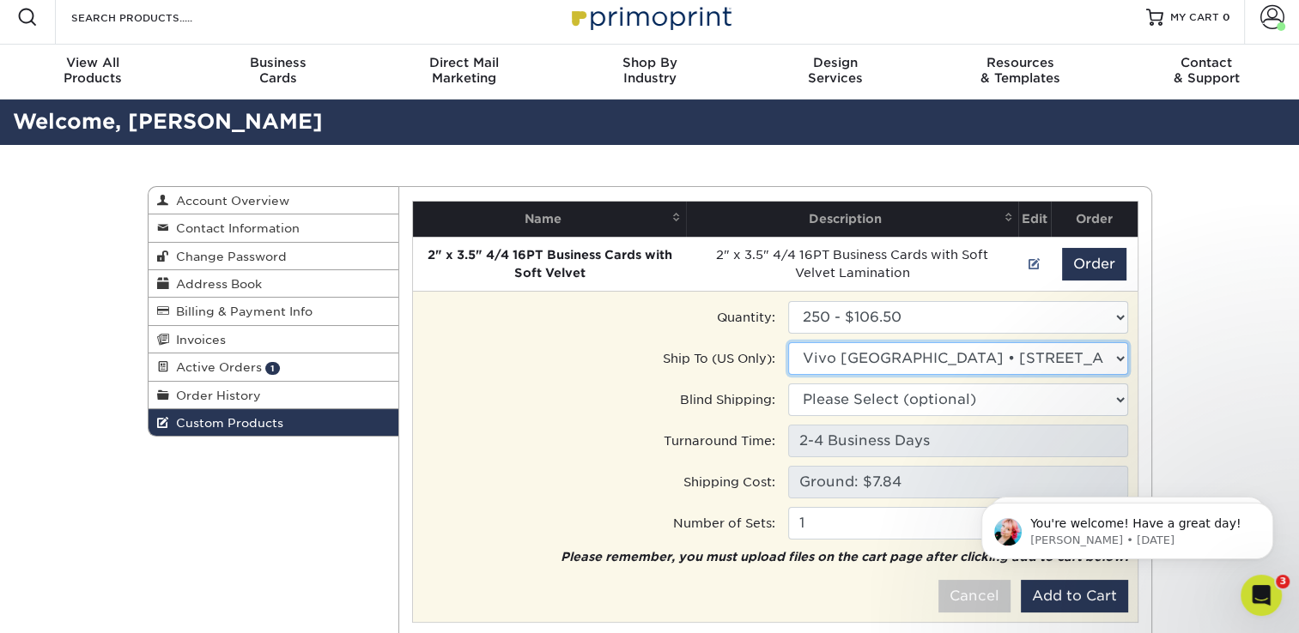
scroll to position [11, 0]
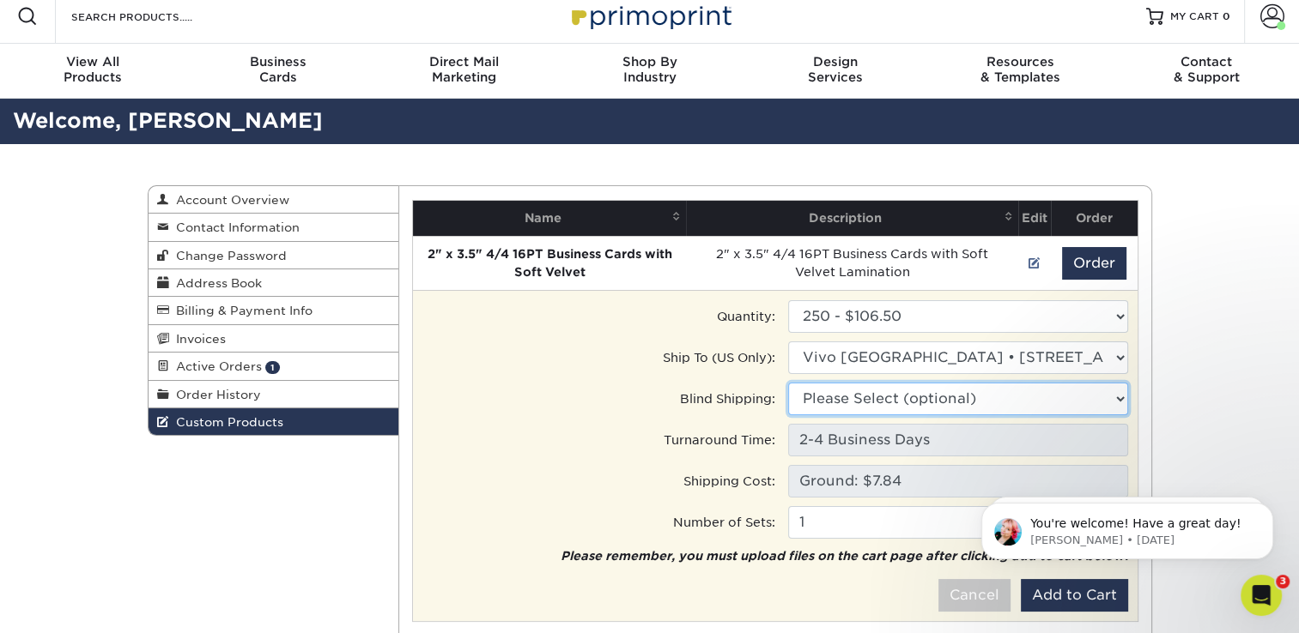
click at [814, 401] on select "Please Select (optional) 4336 Lakeshore Lane, , Chattanooga, TN 3030 Greenbusch…" at bounding box center [958, 399] width 340 height 33
select select "279590"
click at [788, 383] on select "Please Select (optional) • 4336 Lakeshore Lane, , Chattanooga, TN Ivy Point Cin…" at bounding box center [958, 399] width 340 height 33
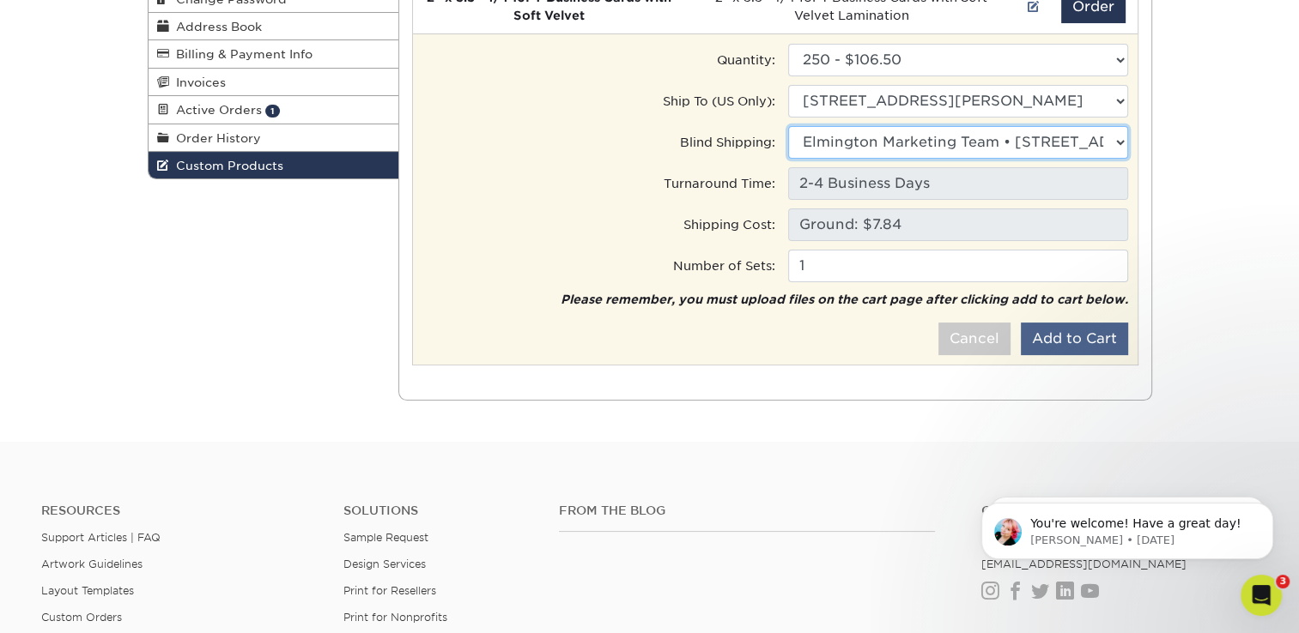
scroll to position [268, 0]
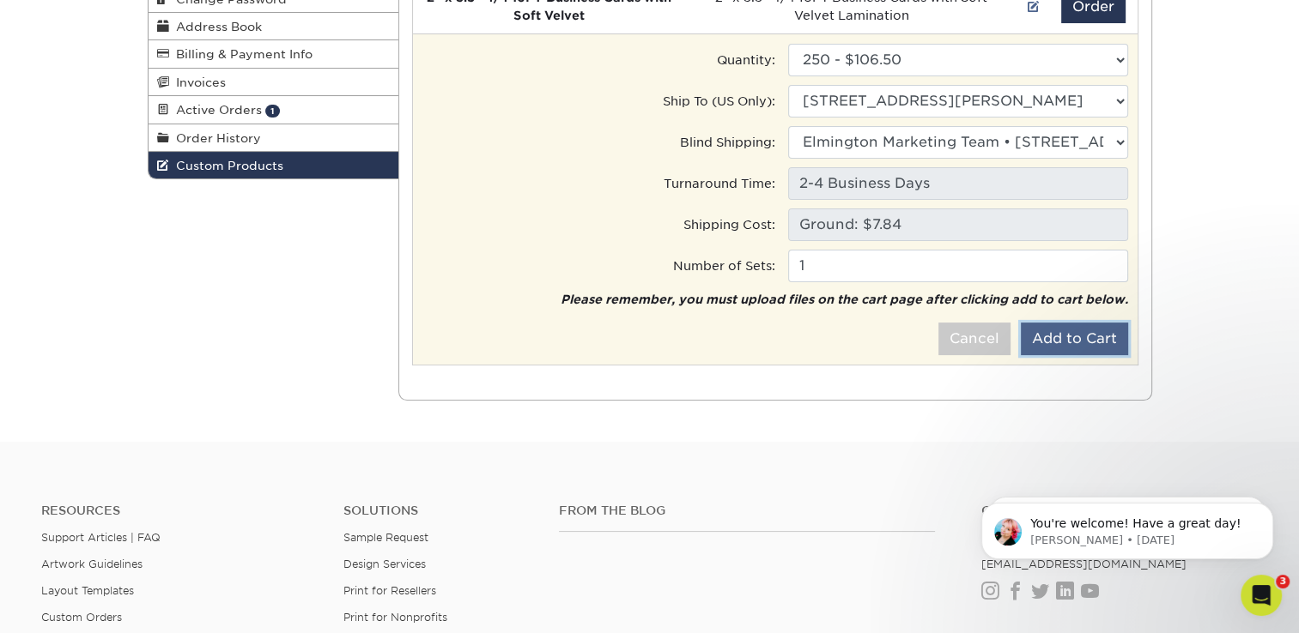
click at [1052, 331] on button "Add to Cart" at bounding box center [1074, 339] width 107 height 33
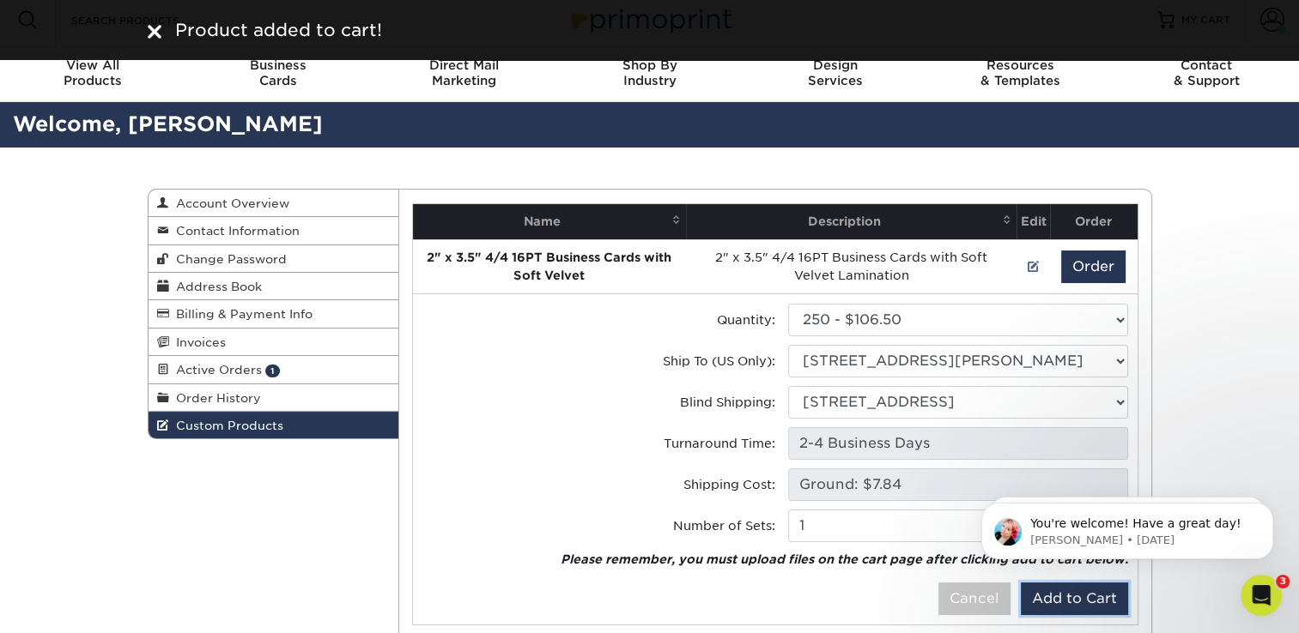
scroll to position [0, 0]
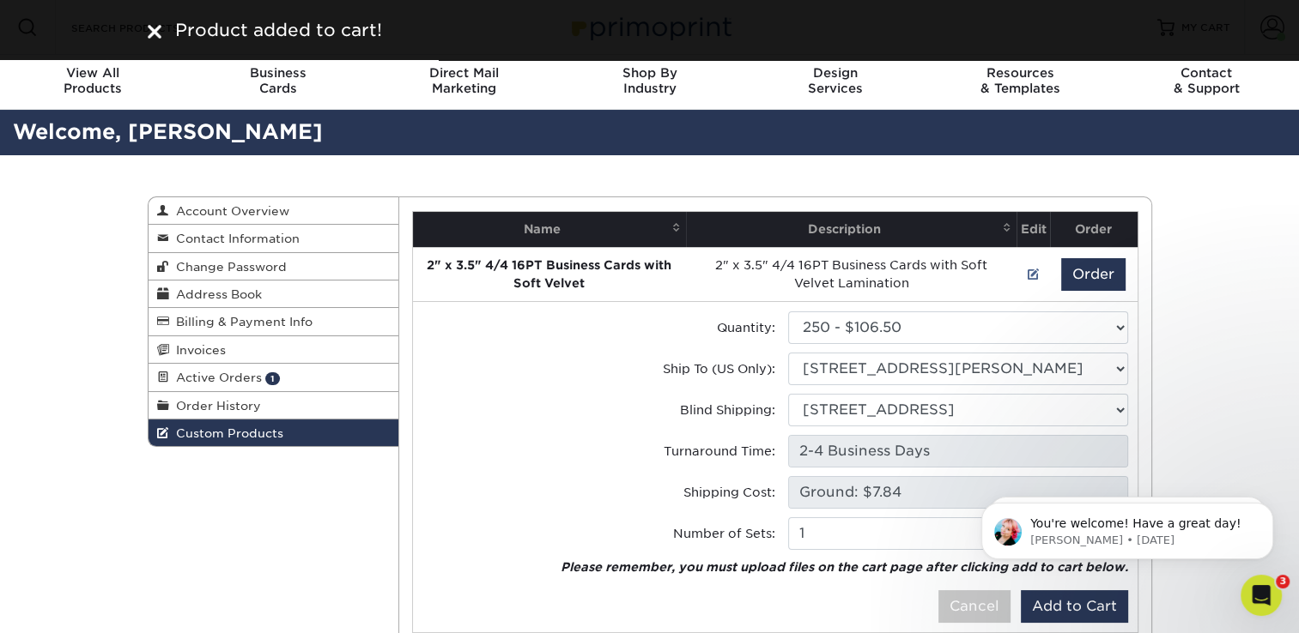
click at [154, 32] on img at bounding box center [155, 32] width 14 height 14
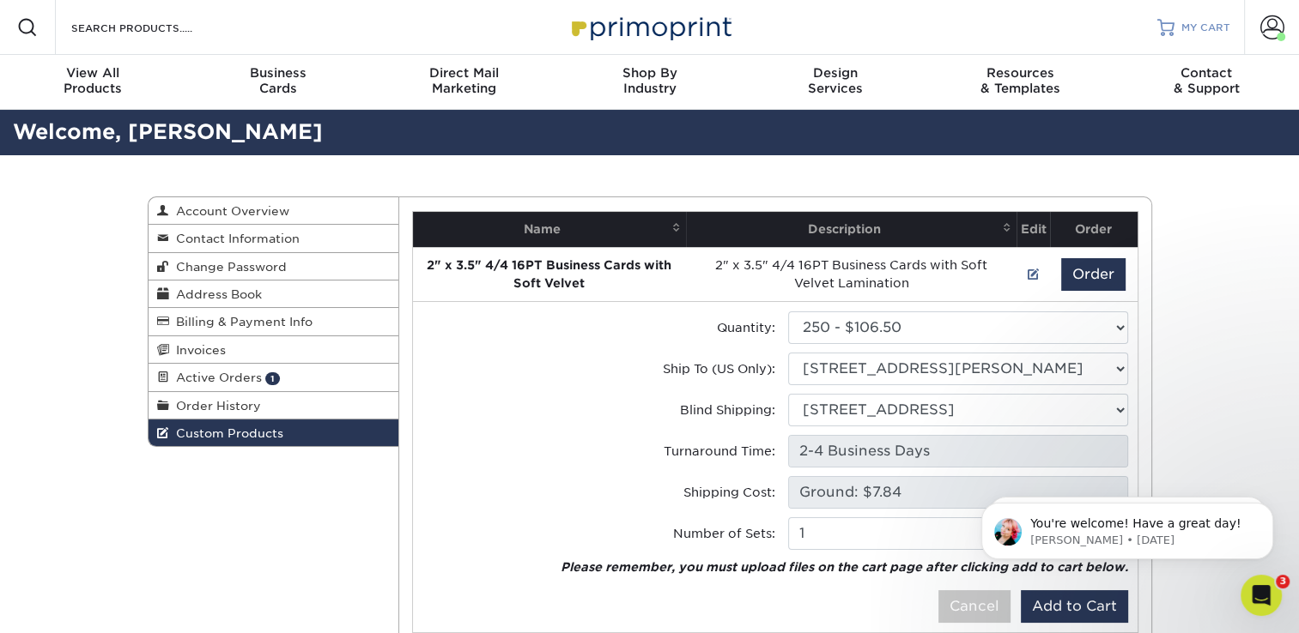
click at [1182, 27] on span "MY CART" at bounding box center [1205, 28] width 49 height 15
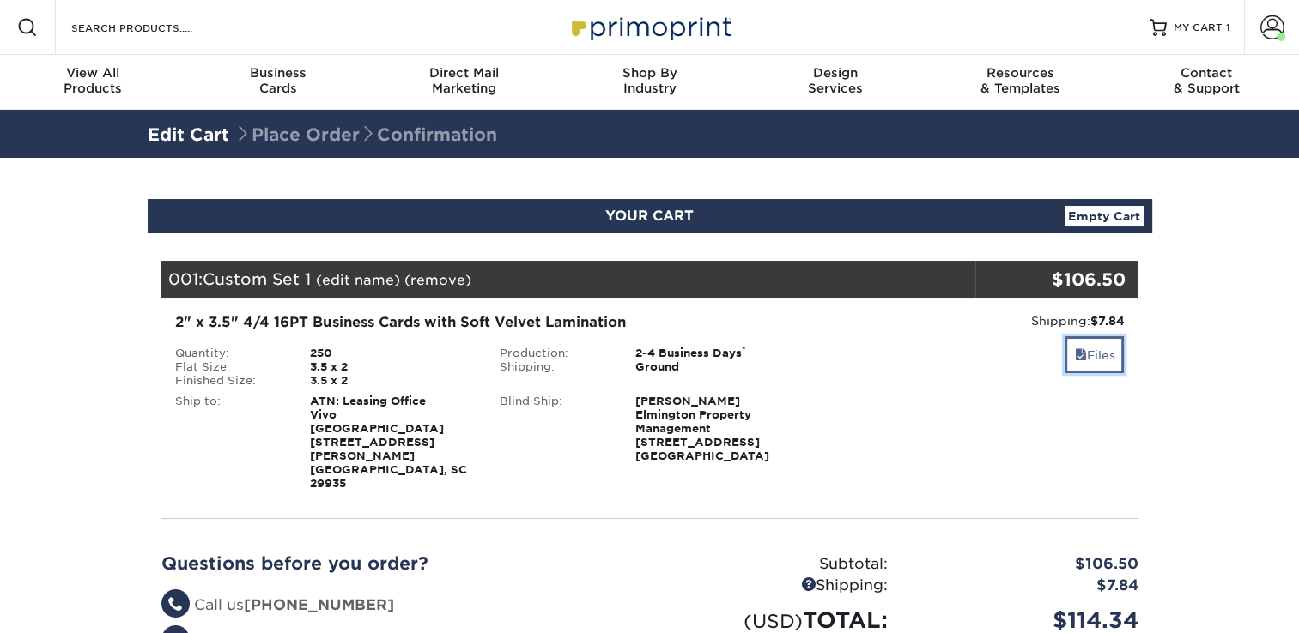
click at [1106, 357] on link "Files" at bounding box center [1093, 354] width 59 height 37
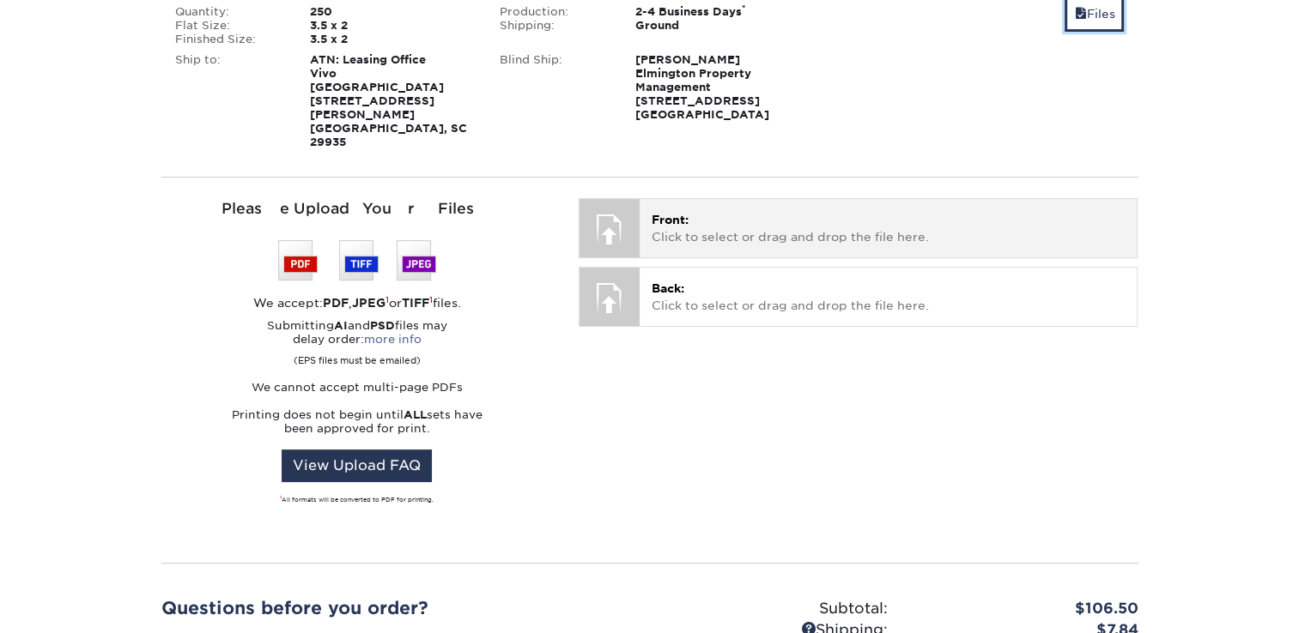
scroll to position [342, 0]
click at [785, 198] on div "Front: Click to select or drag and drop the file here. Choose file" at bounding box center [887, 227] width 497 height 58
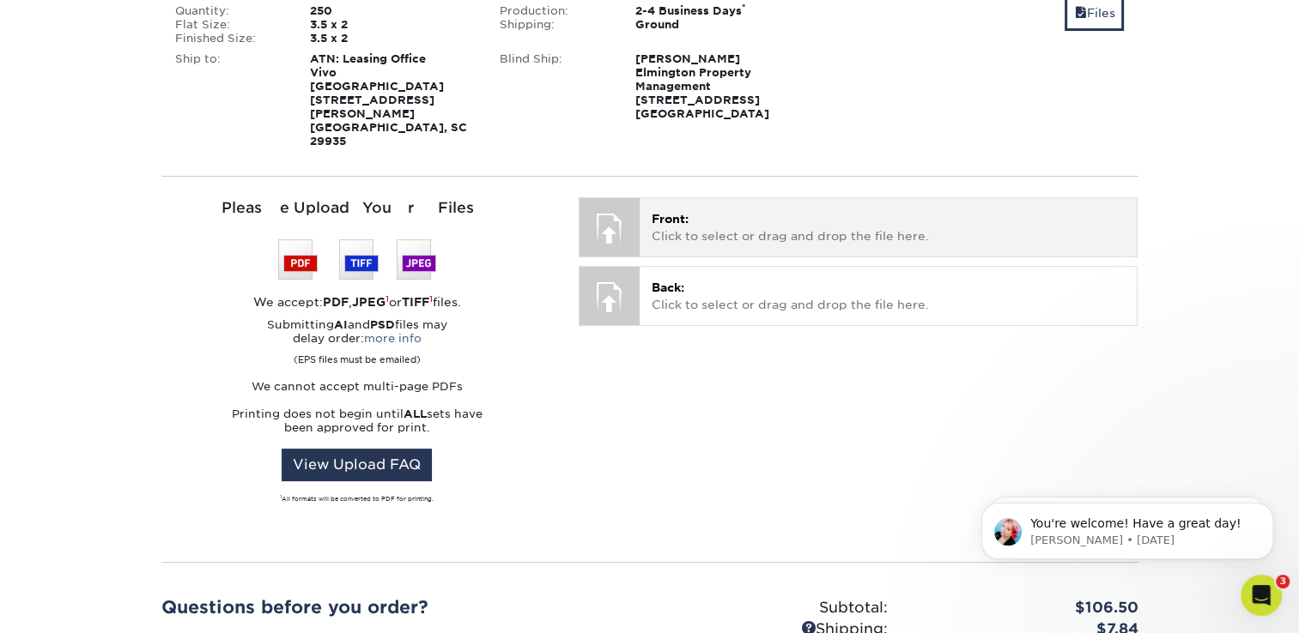
scroll to position [0, 0]
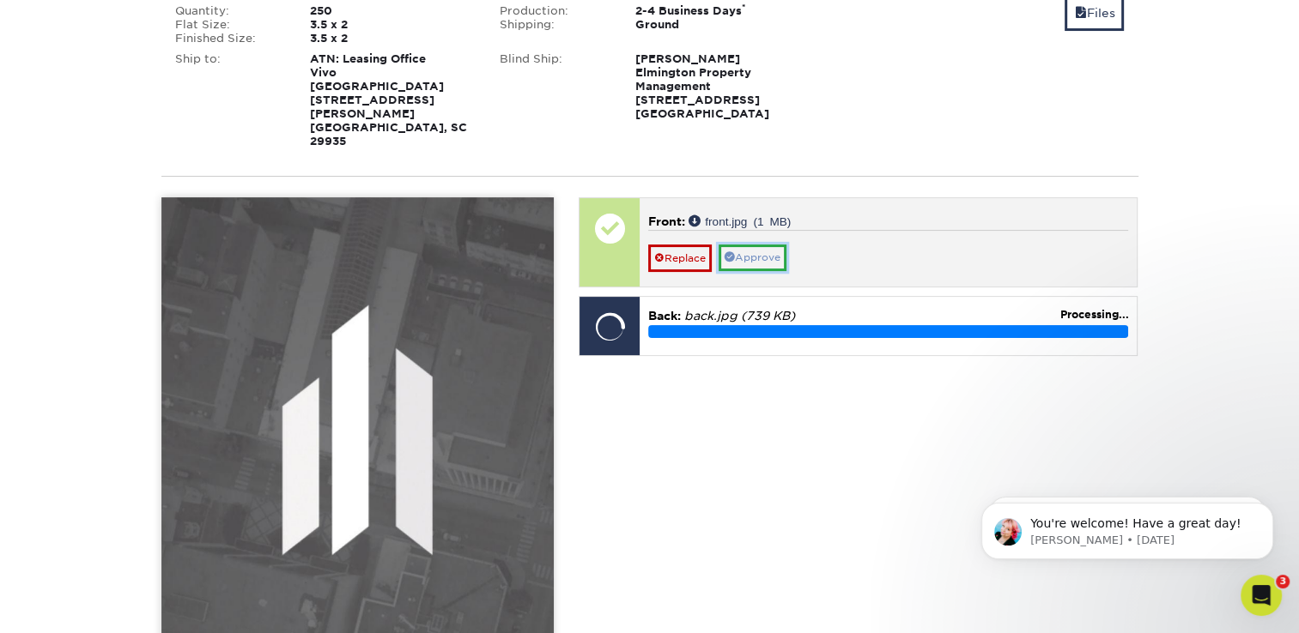
click at [771, 245] on link "Approve" at bounding box center [752, 258] width 68 height 27
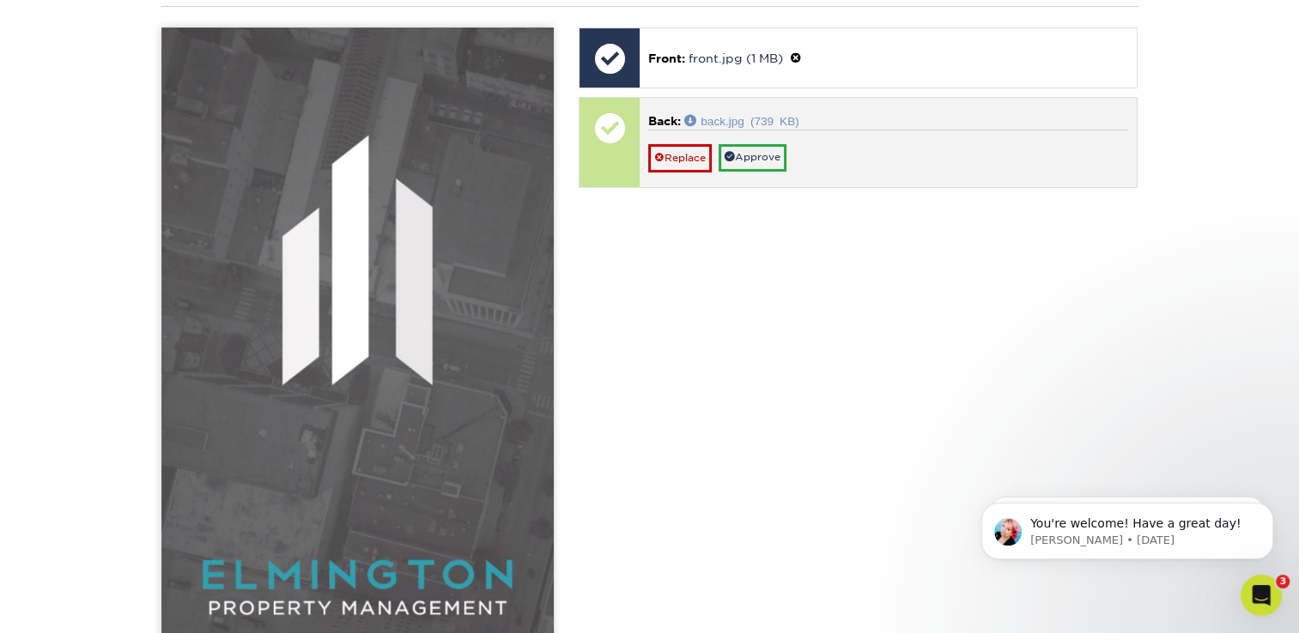
scroll to position [513, 0]
click at [769, 143] on link "Approve" at bounding box center [752, 156] width 68 height 27
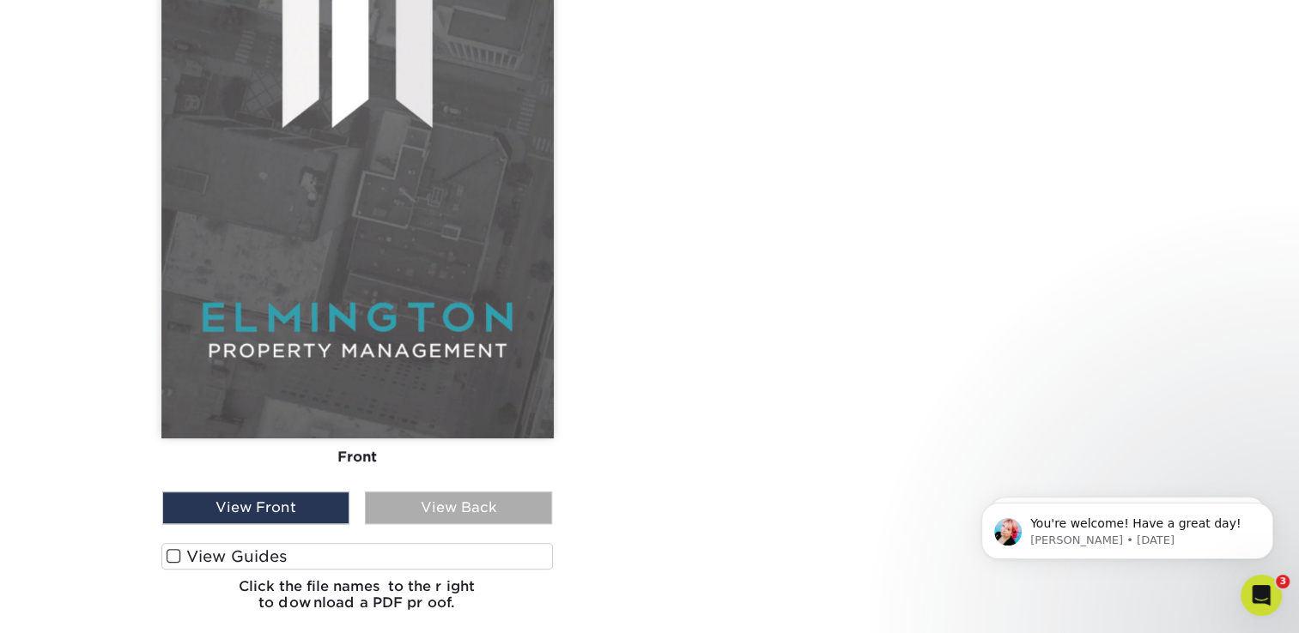
scroll to position [771, 0]
click at [458, 491] on div "View Back" at bounding box center [458, 507] width 187 height 33
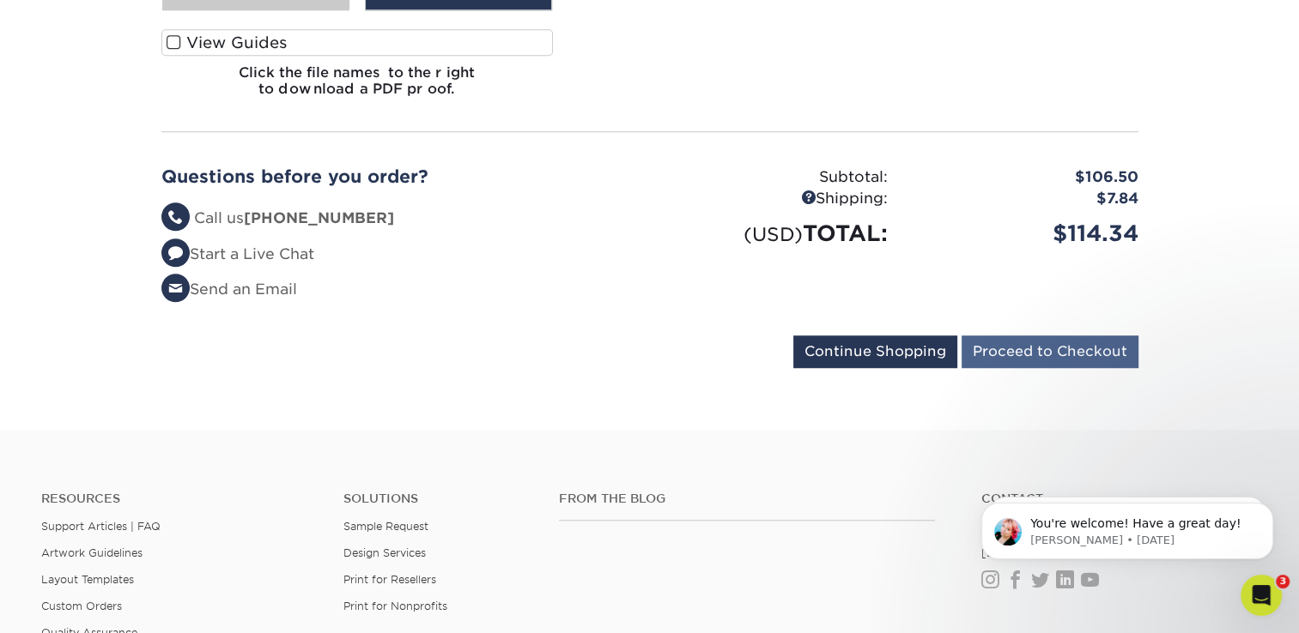
scroll to position [1284, 0]
drag, startPoint x: 1033, startPoint y: 327, endPoint x: 1023, endPoint y: 337, distance: 14.0
click at [1030, 336] on input "Proceed to Checkout" at bounding box center [1049, 352] width 177 height 33
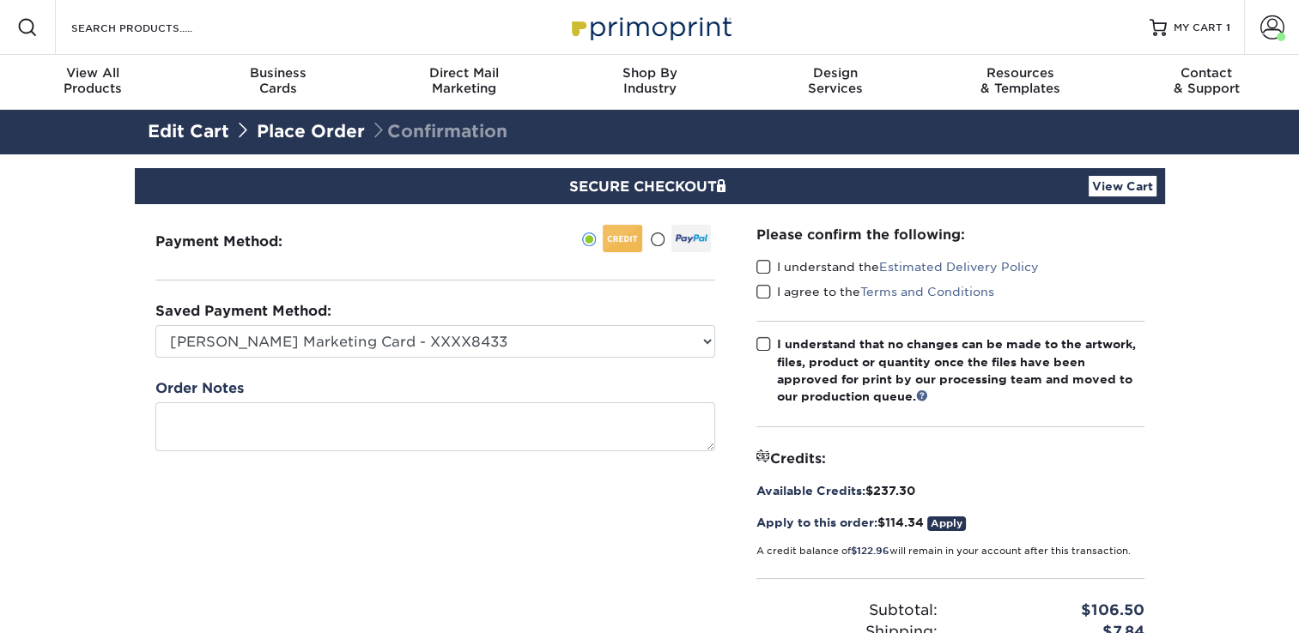
click at [766, 266] on span at bounding box center [763, 267] width 15 height 16
click at [0, 0] on input "I understand the Estimated Delivery Policy" at bounding box center [0, 0] width 0 height 0
click at [759, 293] on span at bounding box center [763, 292] width 15 height 16
click at [0, 0] on input "I agree to the Terms and Conditions" at bounding box center [0, 0] width 0 height 0
click at [759, 348] on span at bounding box center [763, 344] width 15 height 16
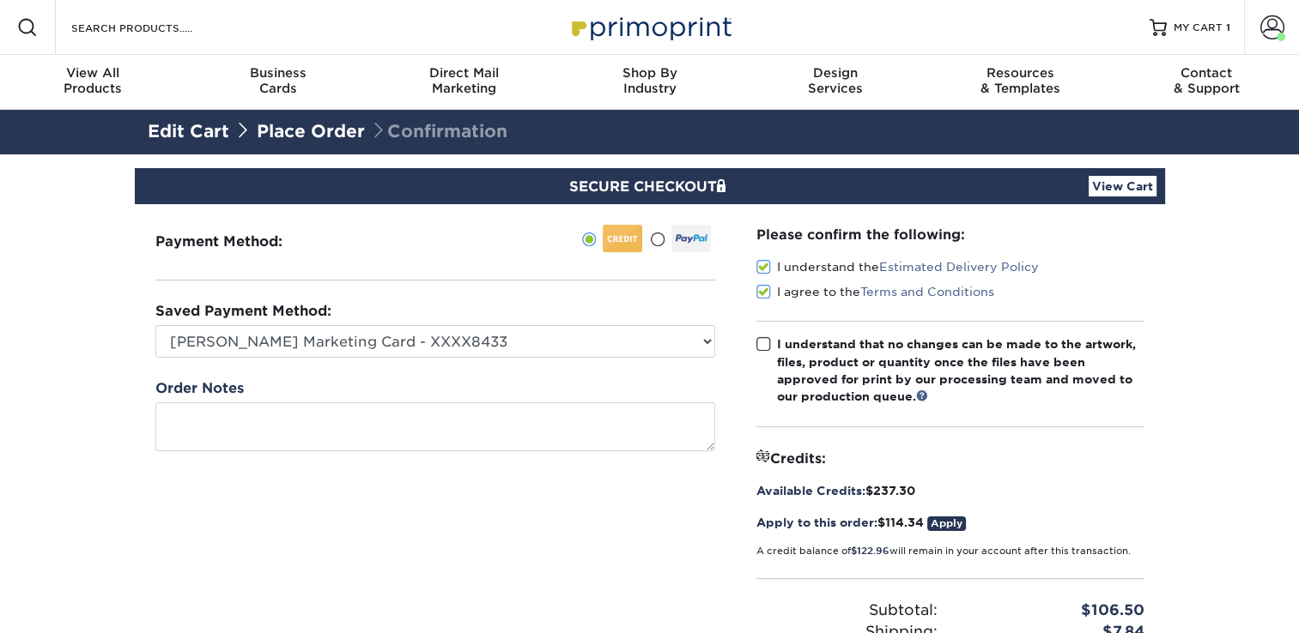
click at [0, 0] on input "I understand that no changes can be made to the artwork, files, product or quan…" at bounding box center [0, 0] width 0 height 0
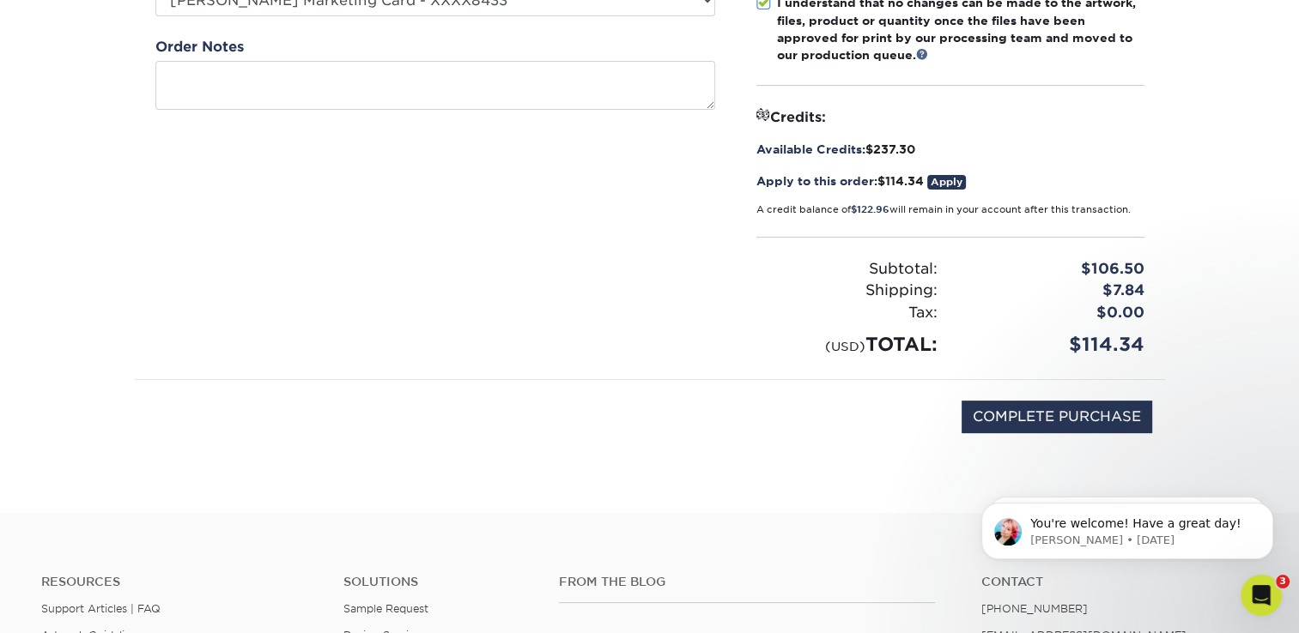
scroll to position [342, 0]
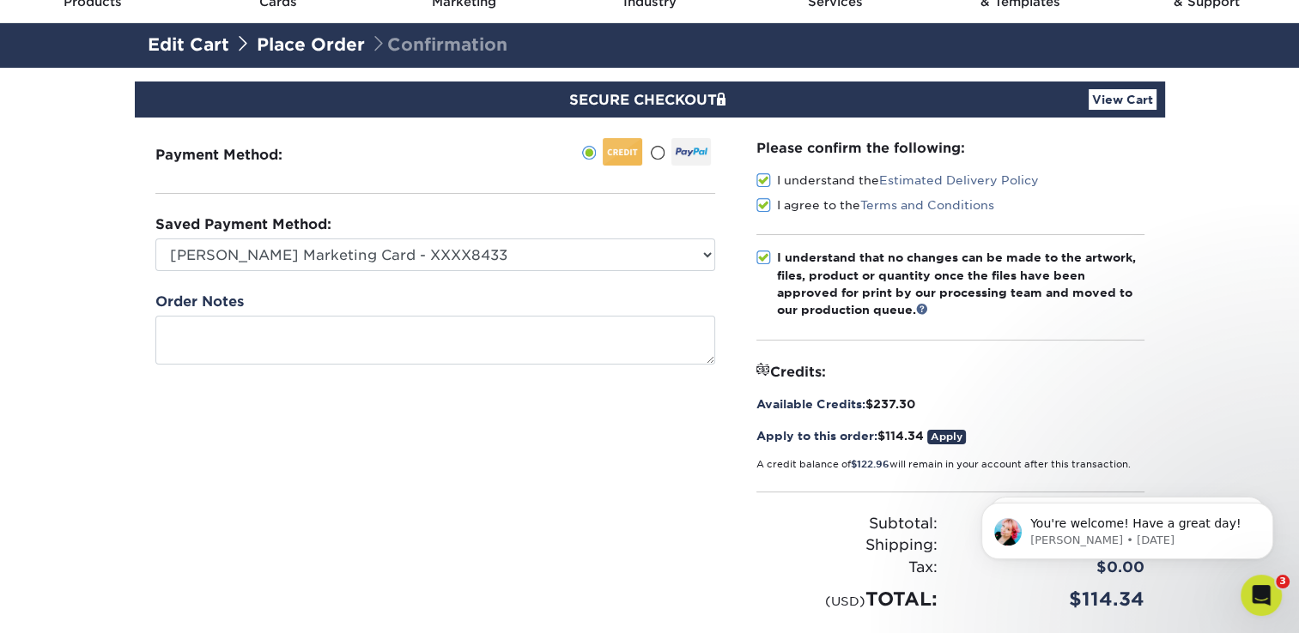
click at [950, 431] on link "Apply" at bounding box center [946, 437] width 39 height 15
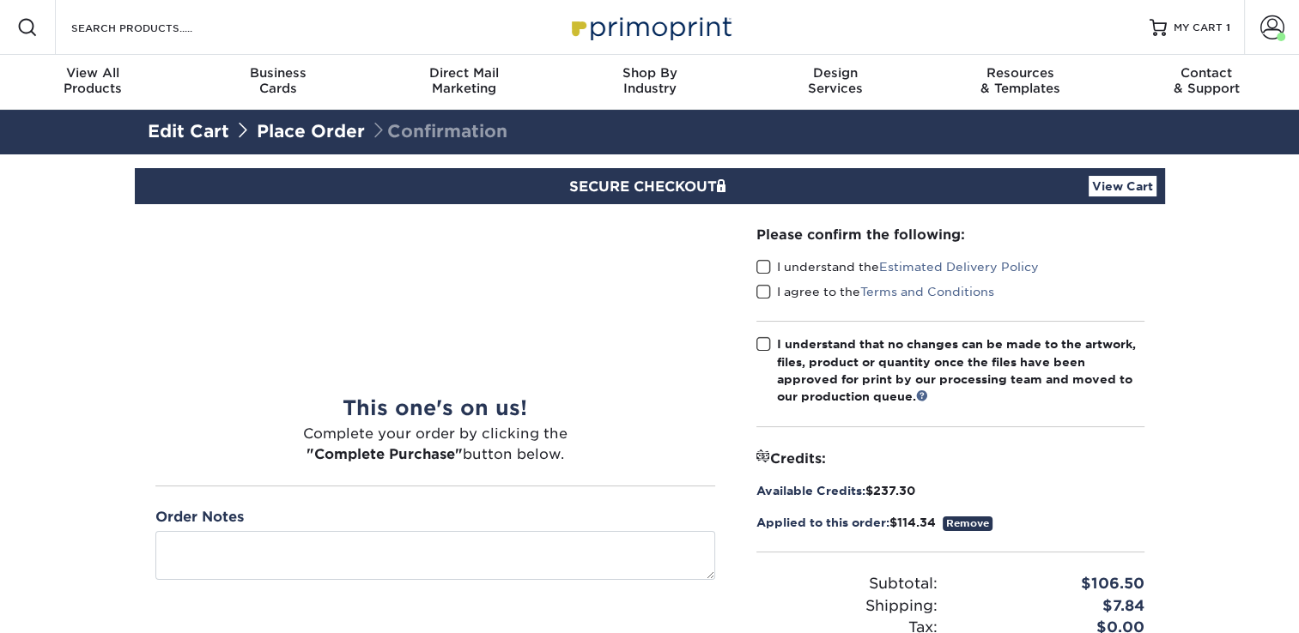
click at [965, 526] on link "Remove" at bounding box center [967, 524] width 50 height 15
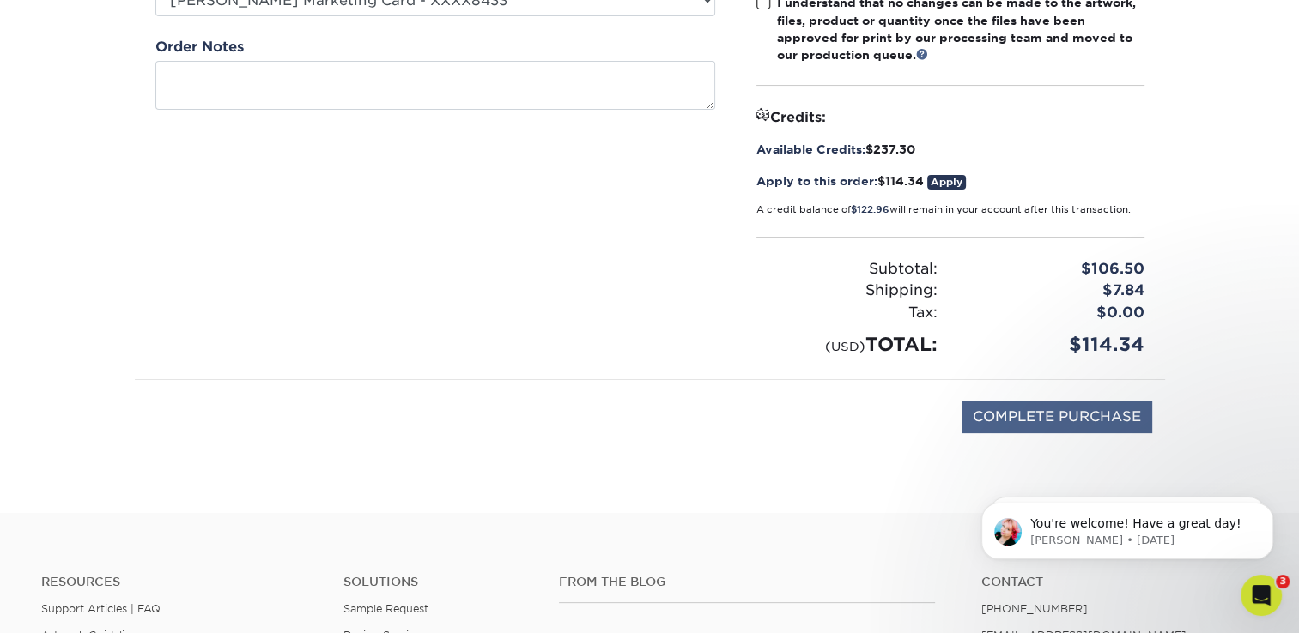
scroll to position [342, 0]
click at [979, 417] on input "COMPLETE PURCHASE" at bounding box center [1056, 416] width 191 height 33
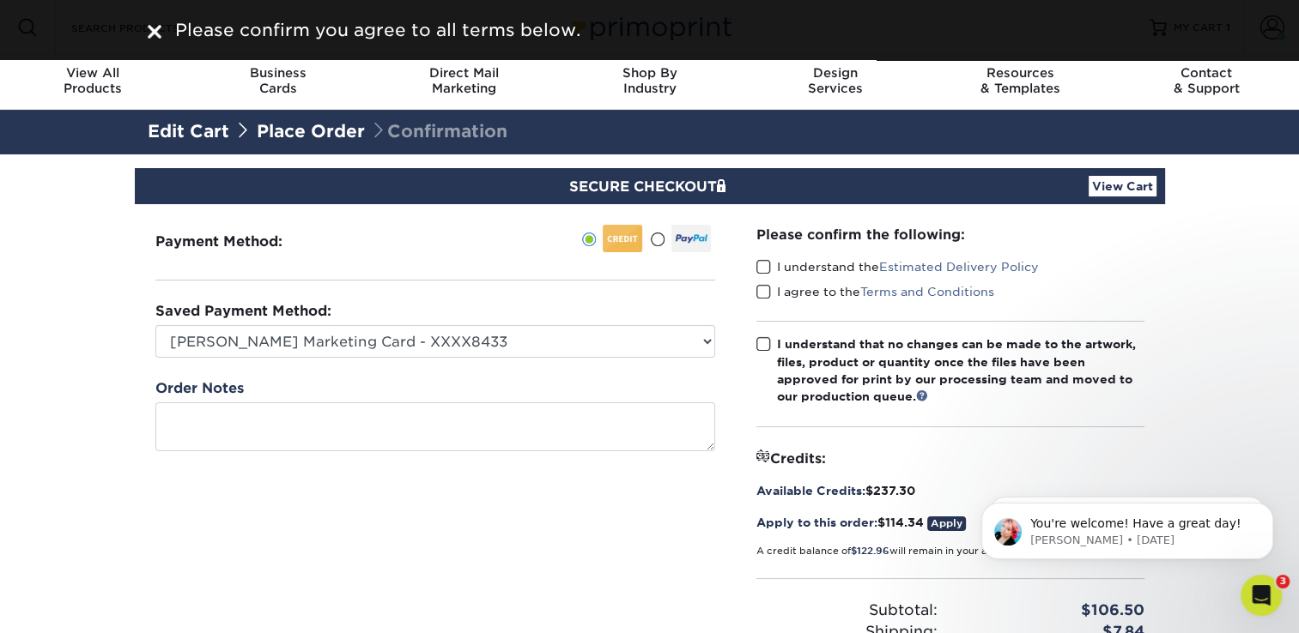
scroll to position [0, 0]
click at [759, 260] on span at bounding box center [763, 267] width 15 height 16
click at [0, 0] on input "I understand the Estimated Delivery Policy" at bounding box center [0, 0] width 0 height 0
click at [760, 292] on span at bounding box center [763, 292] width 15 height 16
click at [0, 0] on input "I agree to the Terms and Conditions" at bounding box center [0, 0] width 0 height 0
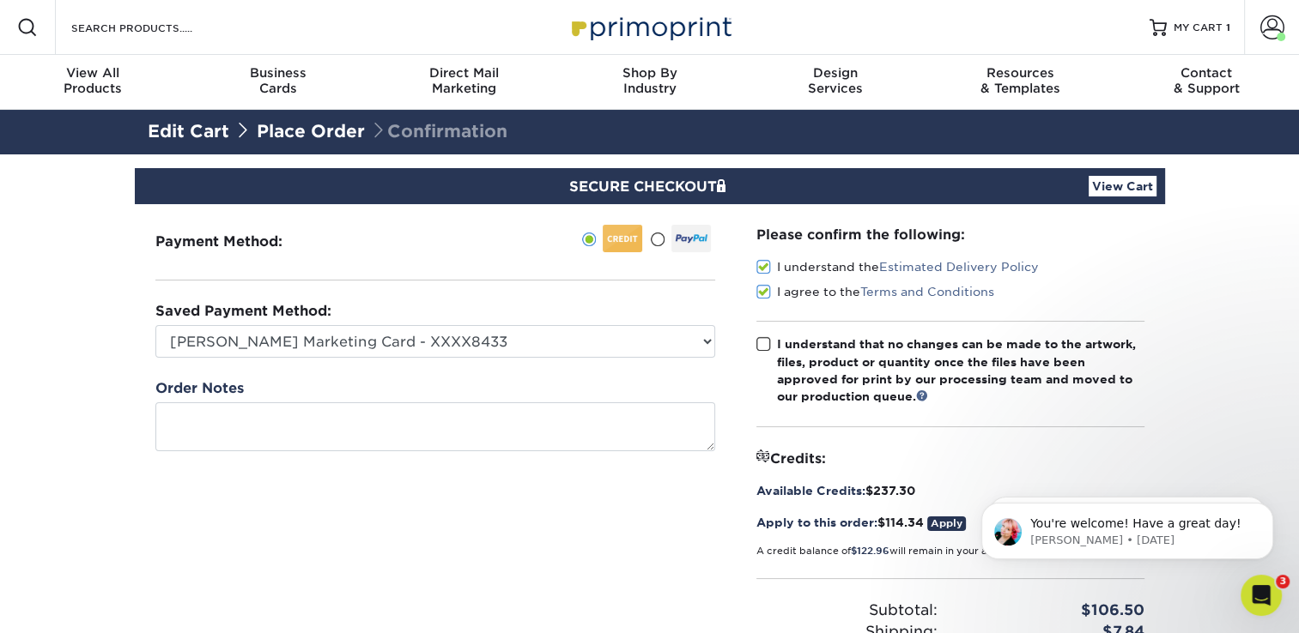
click at [760, 334] on div "Please confirm the following: I understand the Estimated Delivery Policy I agre…" at bounding box center [950, 462] width 388 height 475
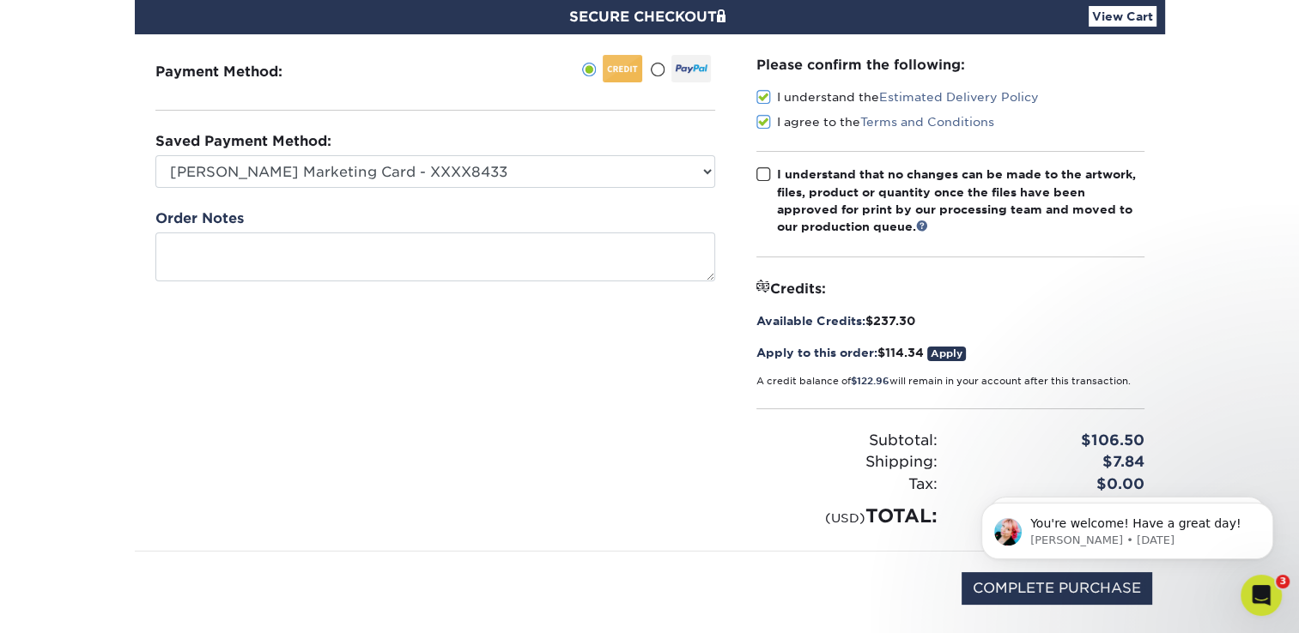
click at [763, 168] on span at bounding box center [763, 175] width 15 height 16
click at [0, 0] on input "I understand that no changes can be made to the artwork, files, product or quan…" at bounding box center [0, 0] width 0 height 0
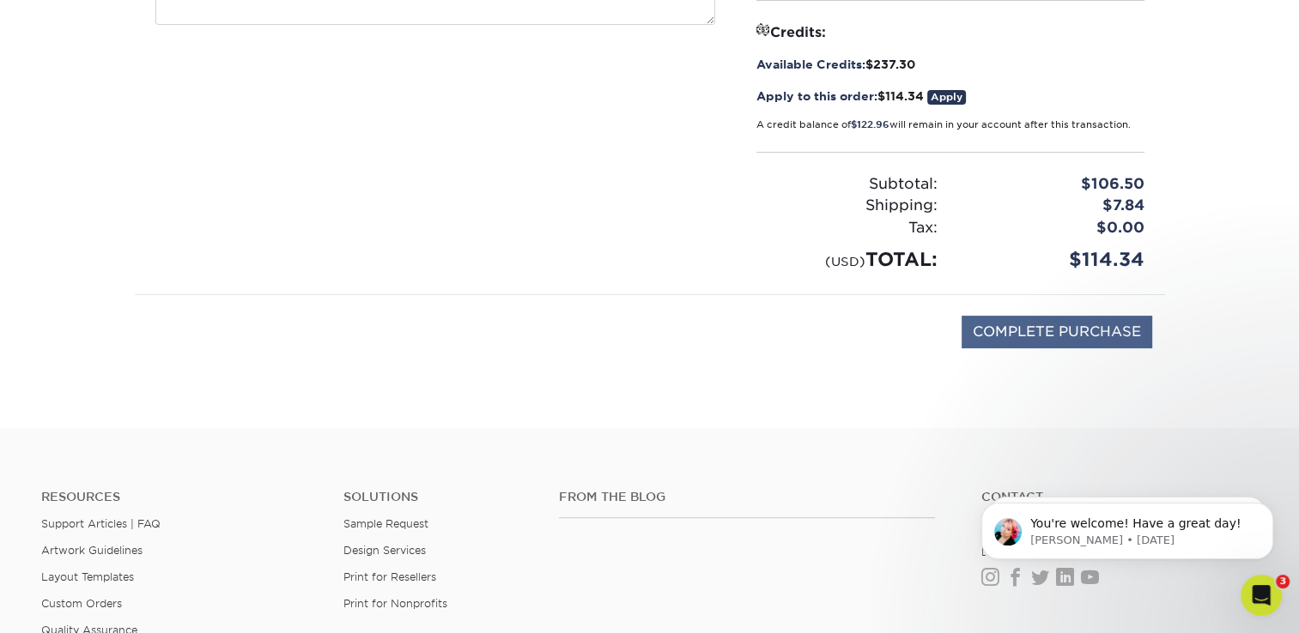
scroll to position [428, 0]
click at [984, 328] on input "COMPLETE PURCHASE" at bounding box center [1056, 330] width 191 height 33
type input "PROCESSING, PLEASE WAIT..."
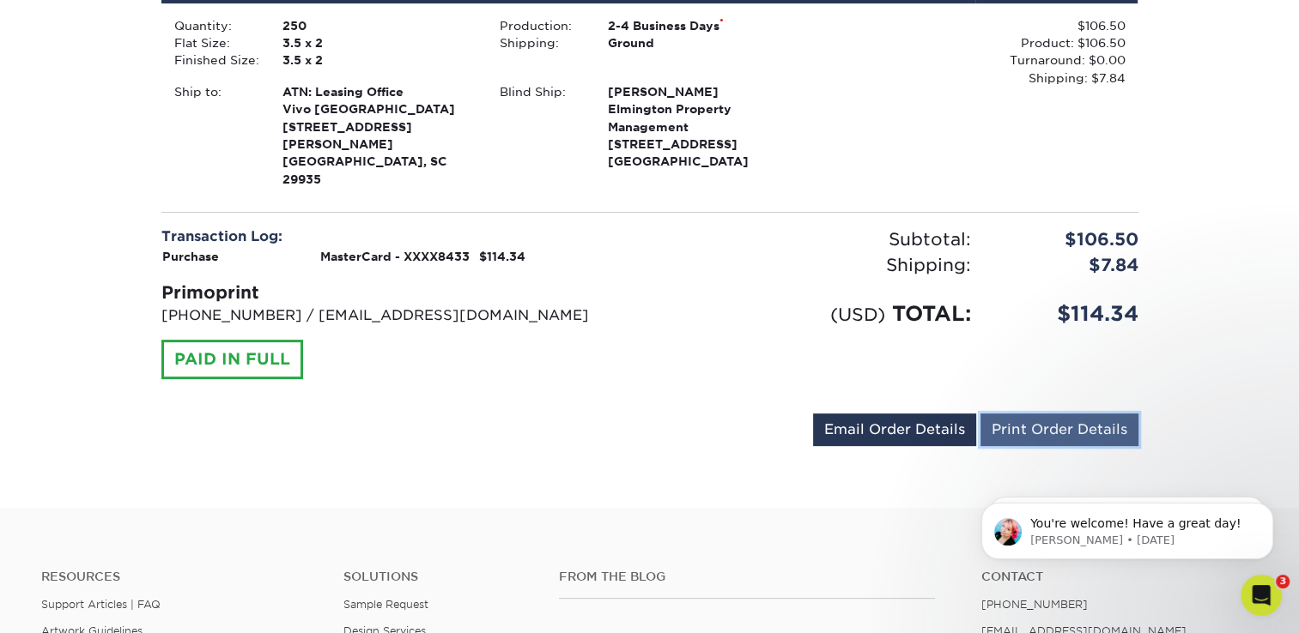
click at [1027, 426] on div "[EMAIL_ADDRESS][DOMAIN_NAME] Send Email Order Details Print Order Details" at bounding box center [975, 433] width 325 height 39
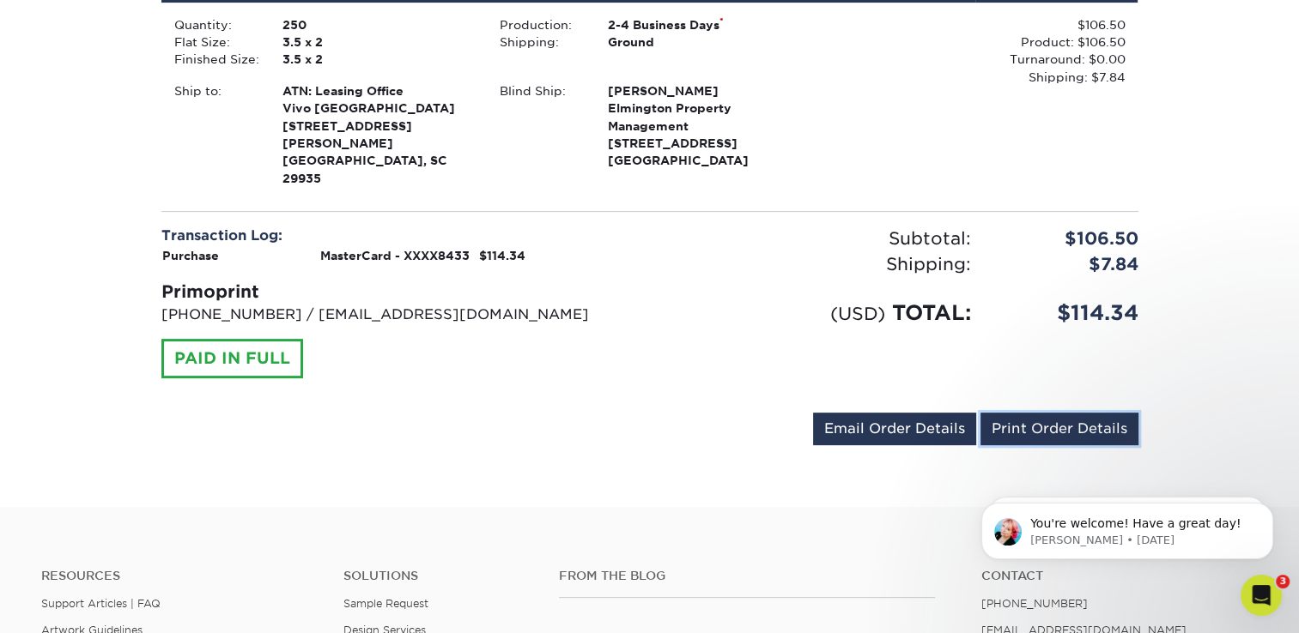
click at [1001, 413] on link "Print Order Details" at bounding box center [1059, 429] width 158 height 33
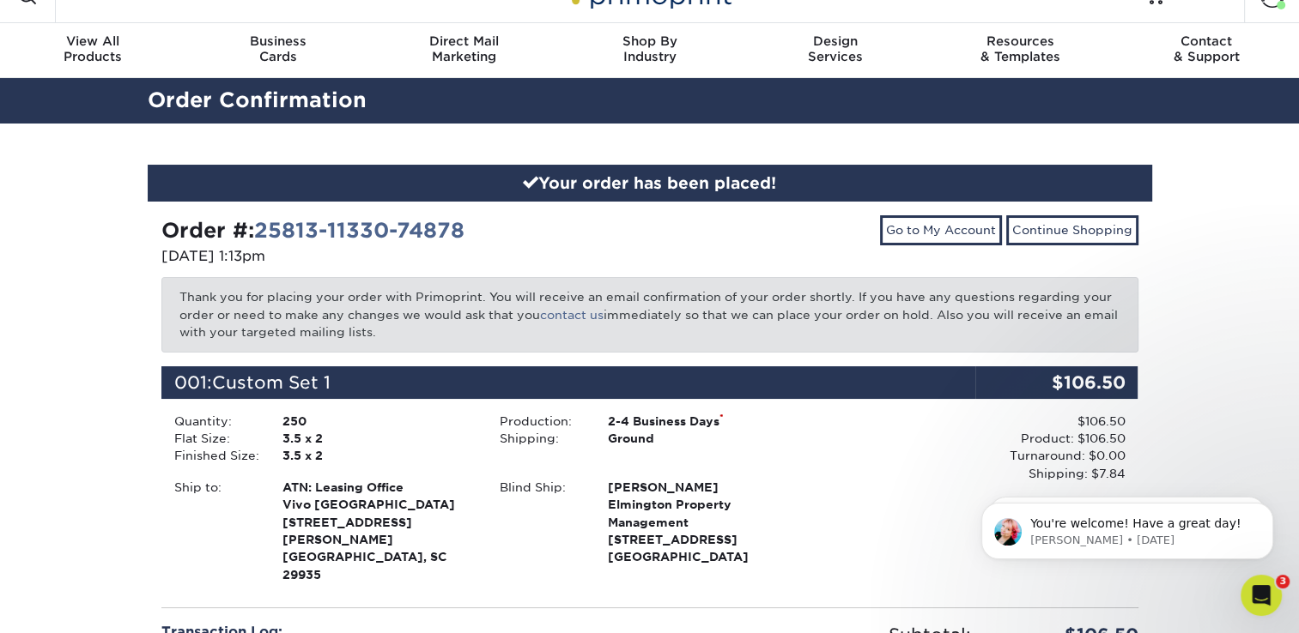
scroll to position [0, 0]
